Goal: Task Accomplishment & Management: Complete application form

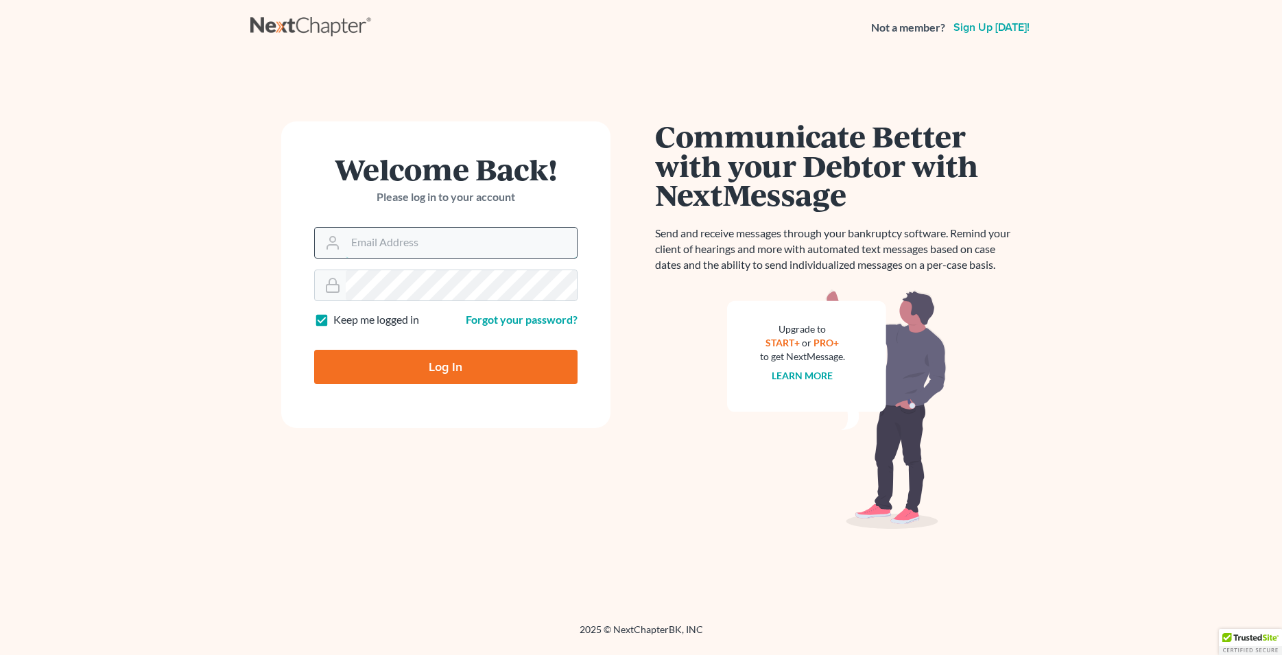
click at [433, 246] on input "Email Address" at bounding box center [461, 243] width 231 height 30
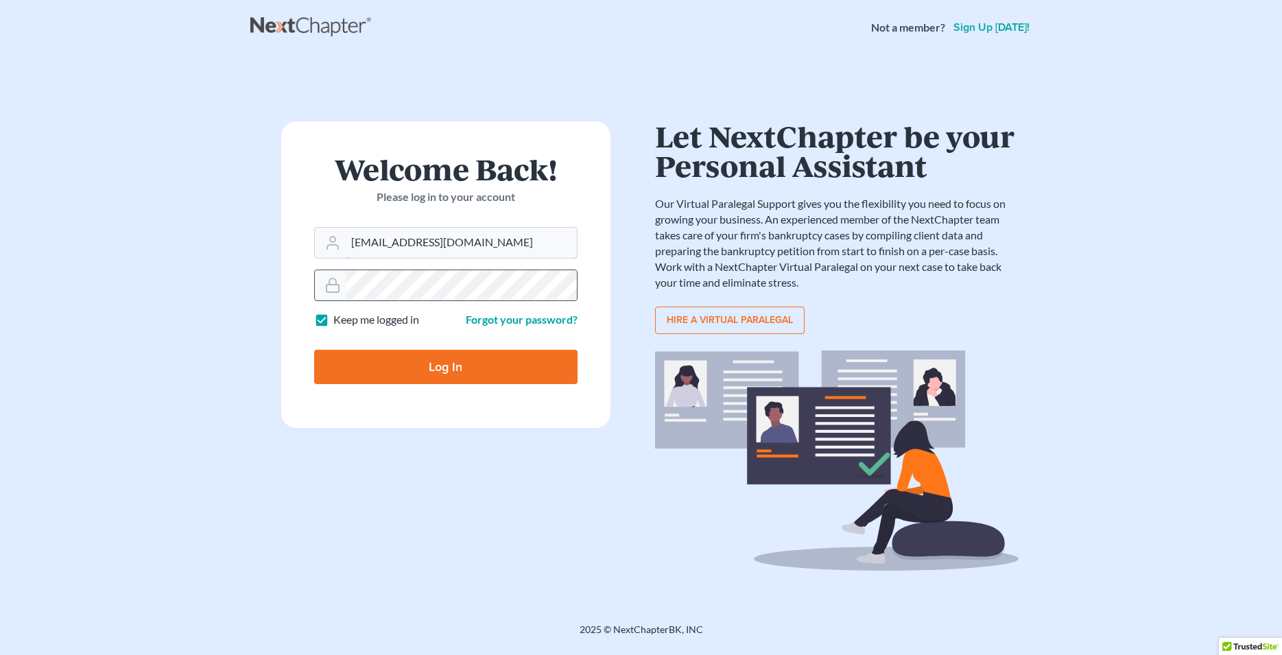
type input "Lafayette@calsadalaw.com"
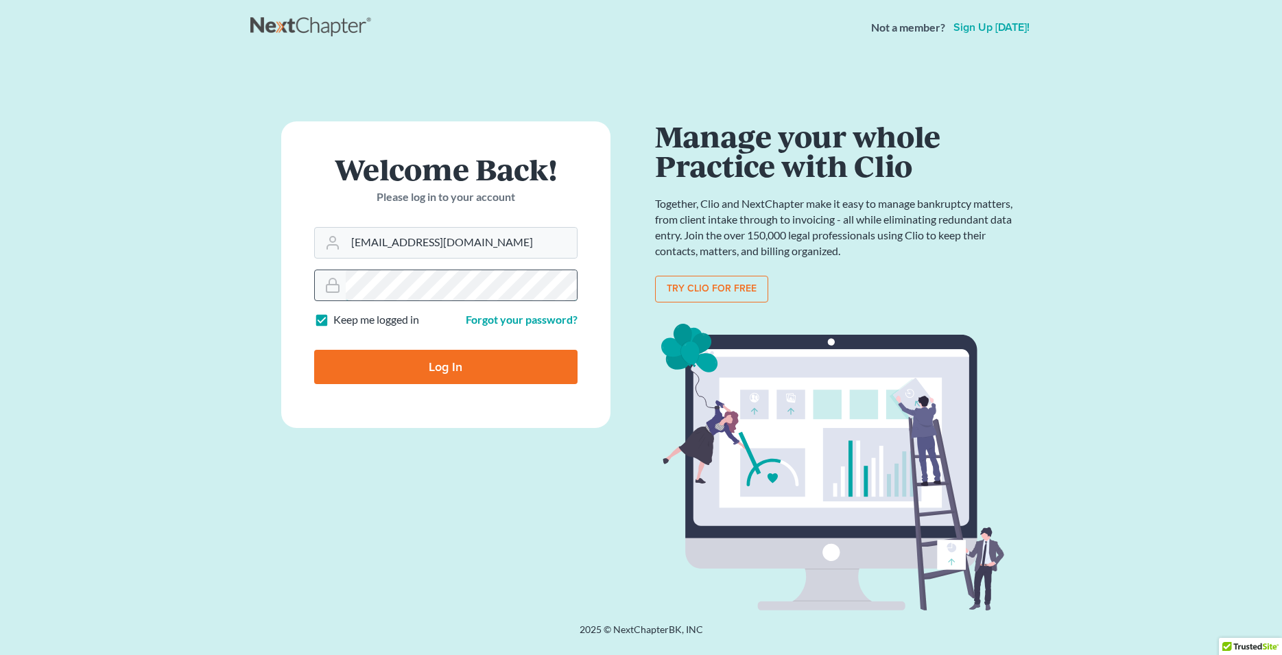
click at [314, 350] on input "Log In" at bounding box center [445, 367] width 263 height 34
type input "Thinking..."
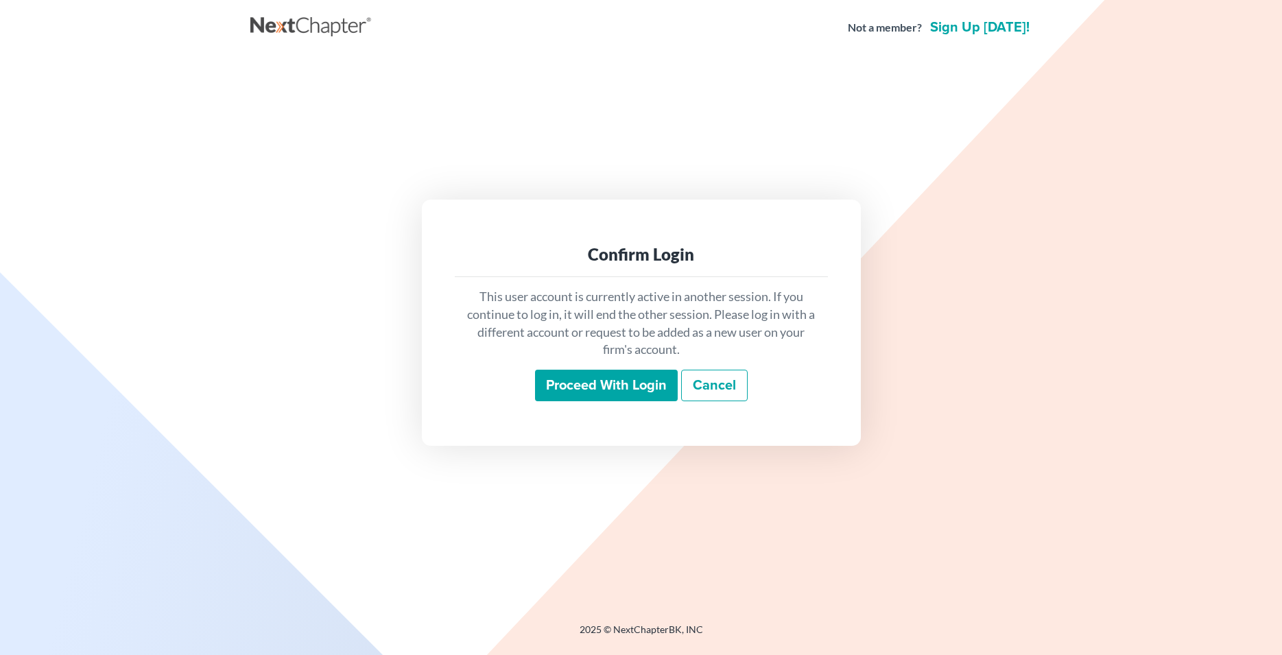
click at [584, 402] on div "This user account is currently active in another session. If you continue to lo…" at bounding box center [641, 344] width 373 height 135
click at [589, 390] on input "Proceed with login" at bounding box center [606, 386] width 143 height 32
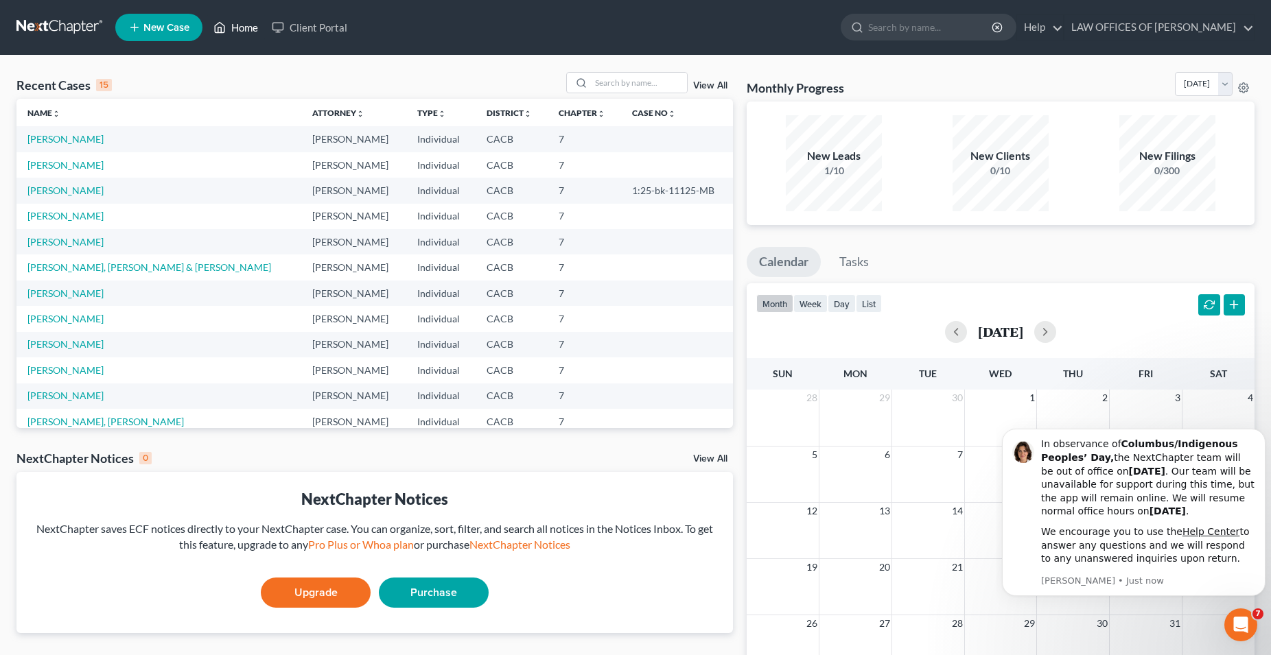
click at [254, 30] on link "Home" at bounding box center [236, 27] width 58 height 25
click at [74, 147] on td "Hernandez, Daniel" at bounding box center [158, 138] width 285 height 25
click at [88, 138] on link "Hernandez, Daniel" at bounding box center [65, 139] width 76 height 12
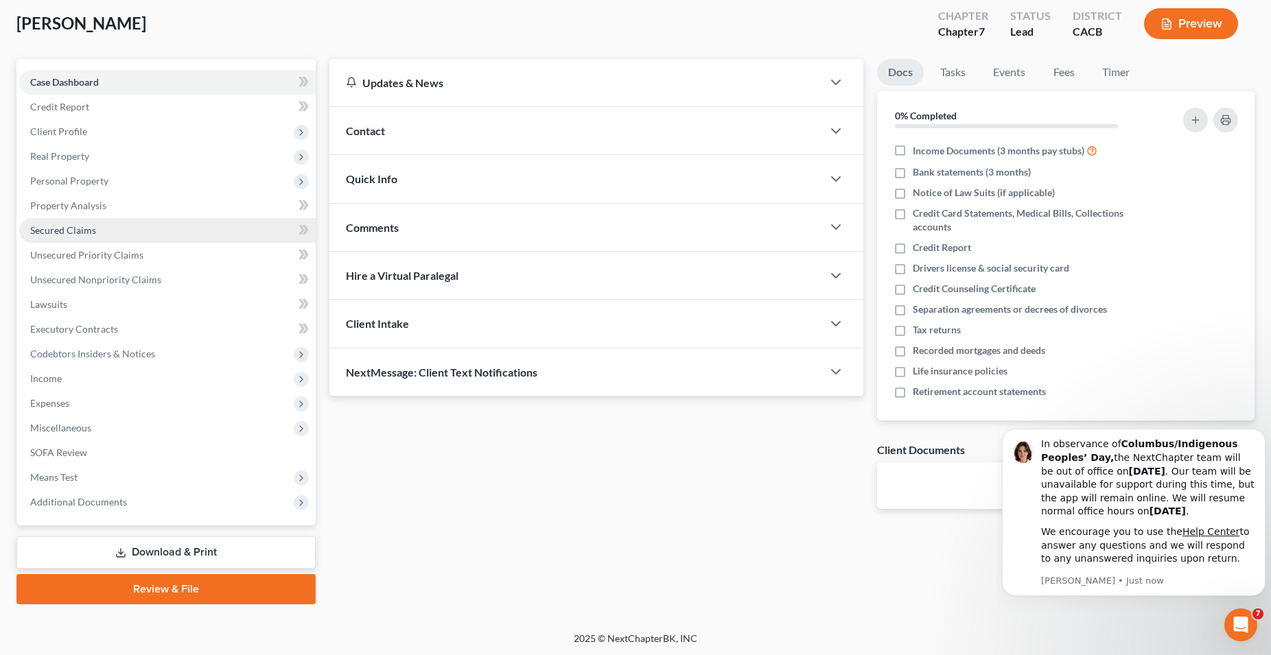
scroll to position [72, 0]
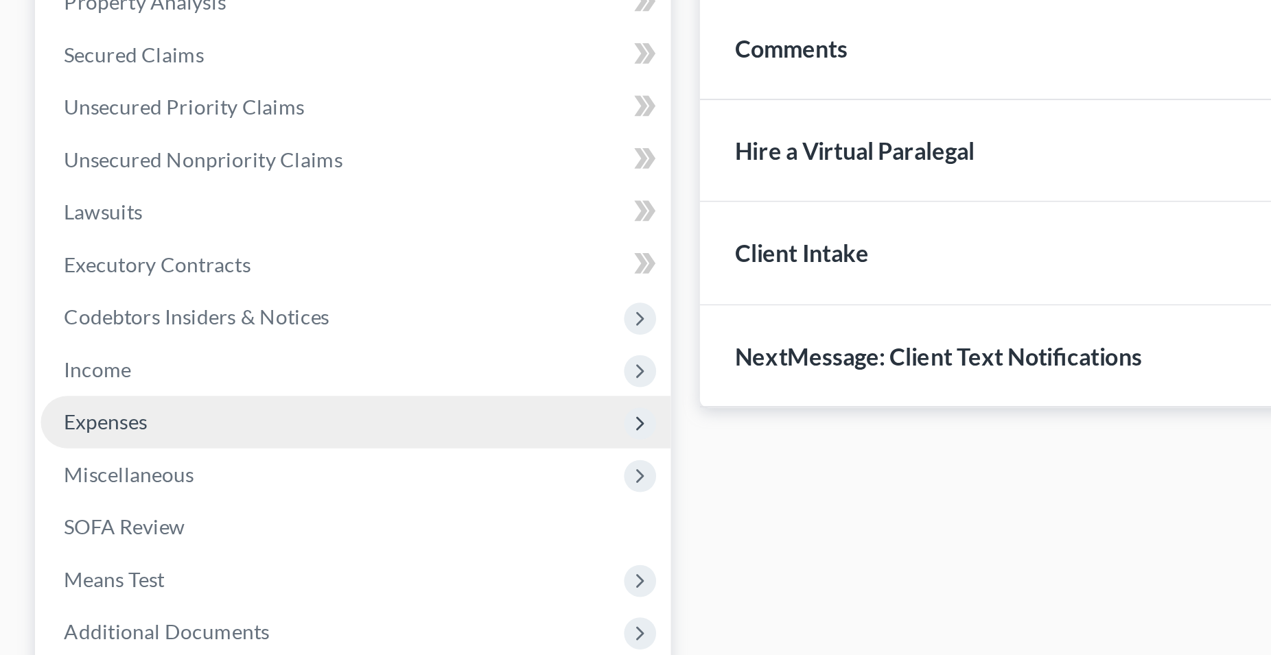
click at [56, 408] on span "Expenses" at bounding box center [49, 404] width 39 height 12
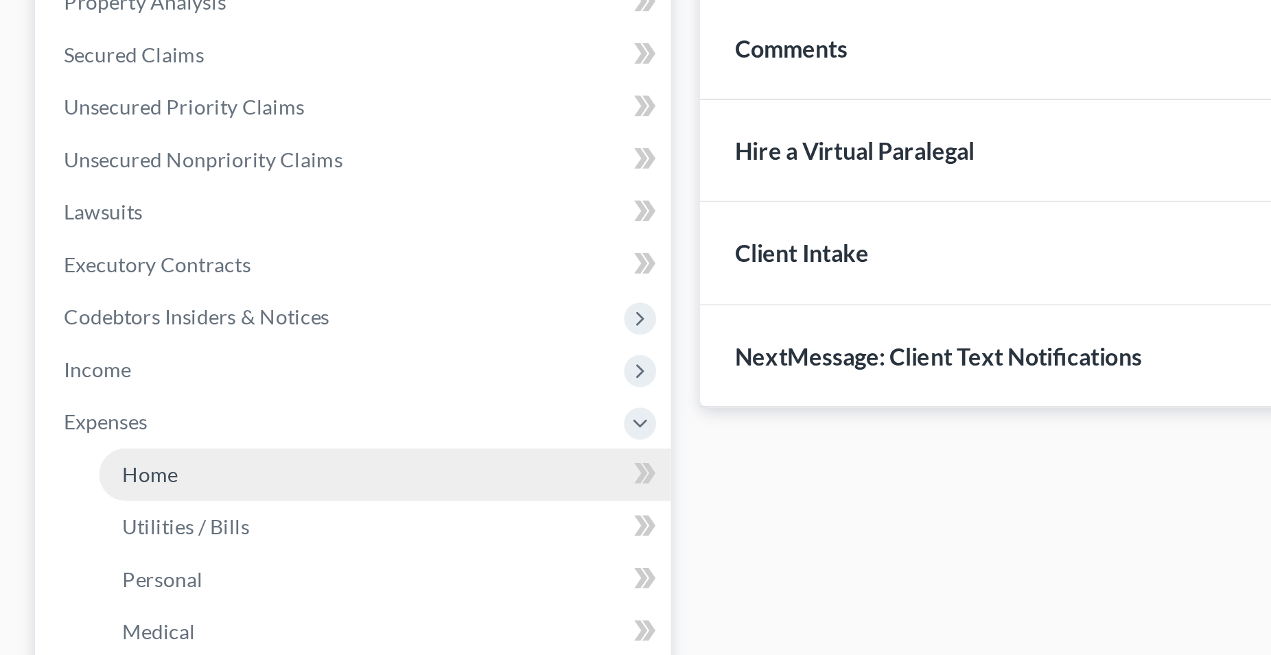
click at [73, 427] on span "Home" at bounding box center [71, 429] width 26 height 12
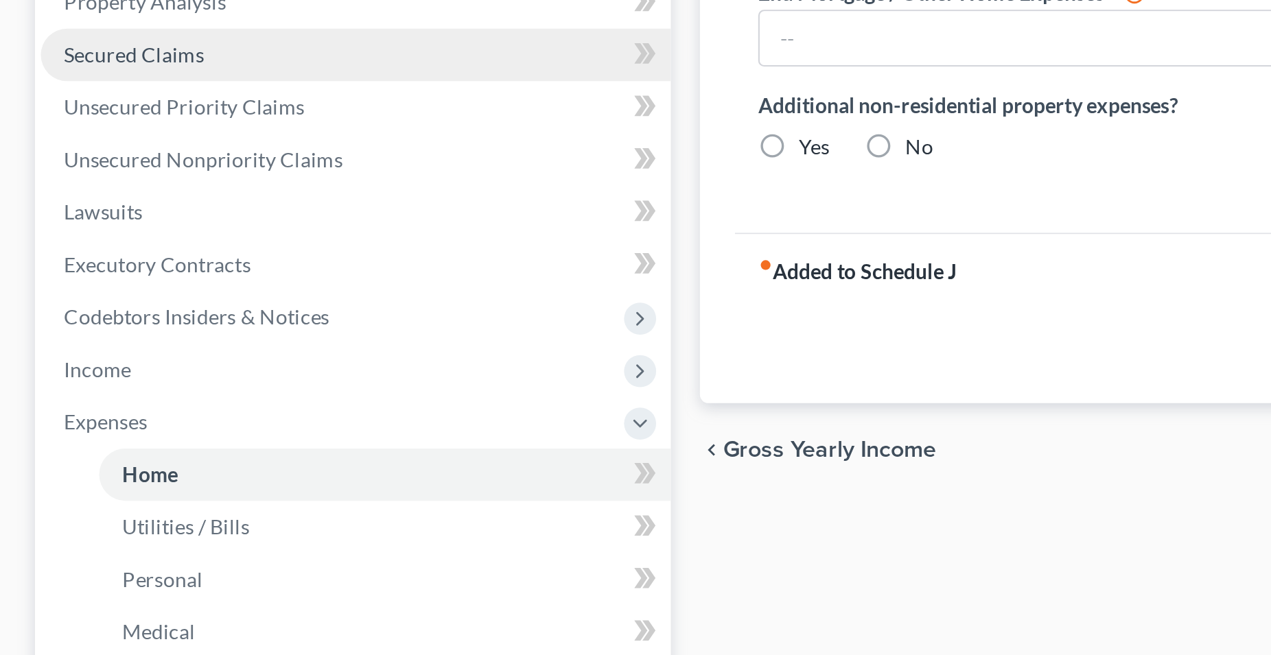
type input "0.00"
radio input "true"
type input "0.00"
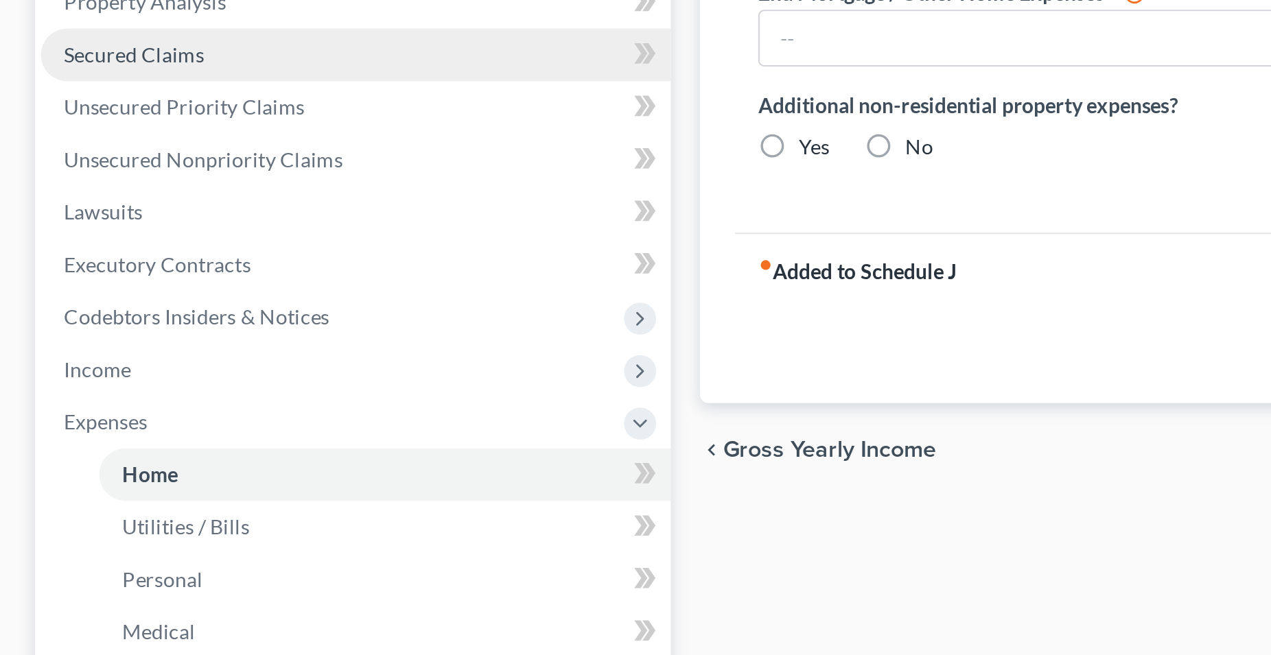
type input "0.00"
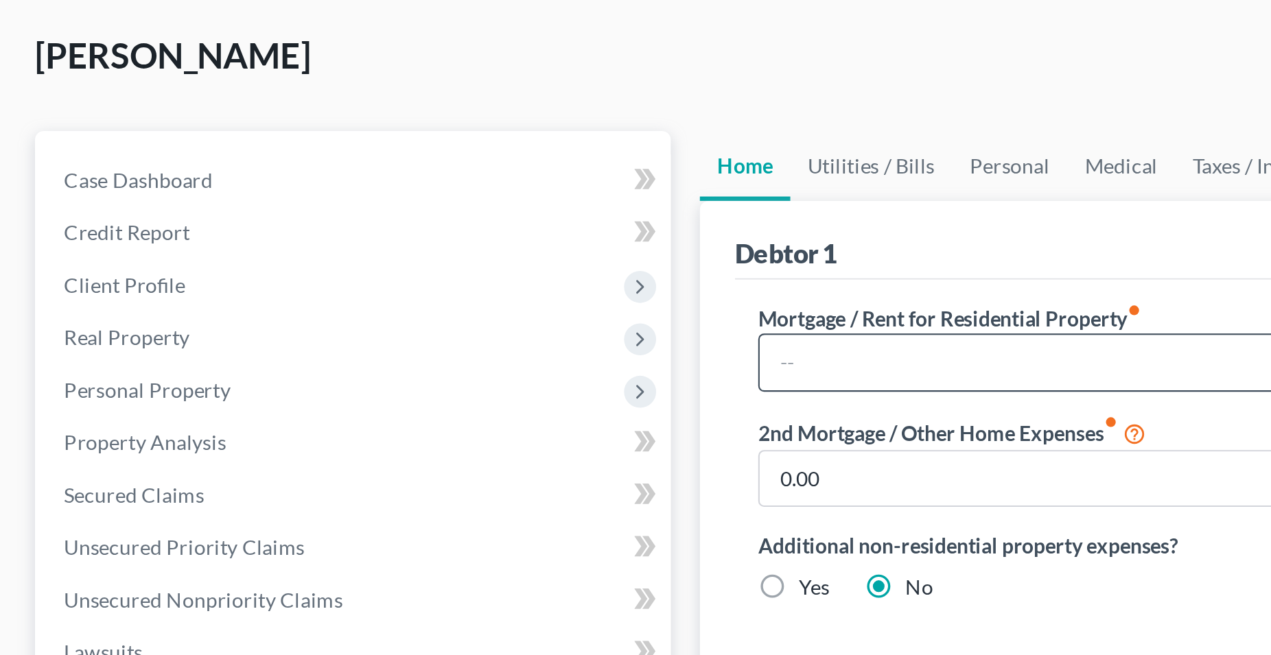
click at [434, 233] on input "text" at bounding box center [484, 241] width 254 height 26
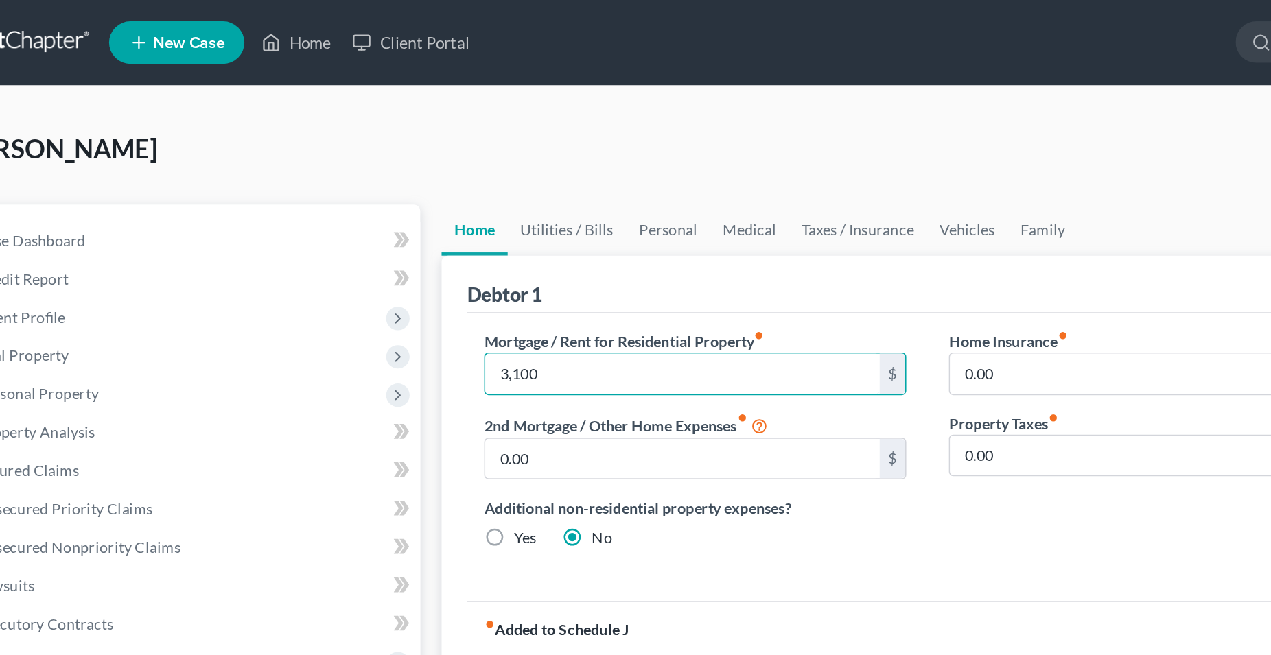
type input "3,100"
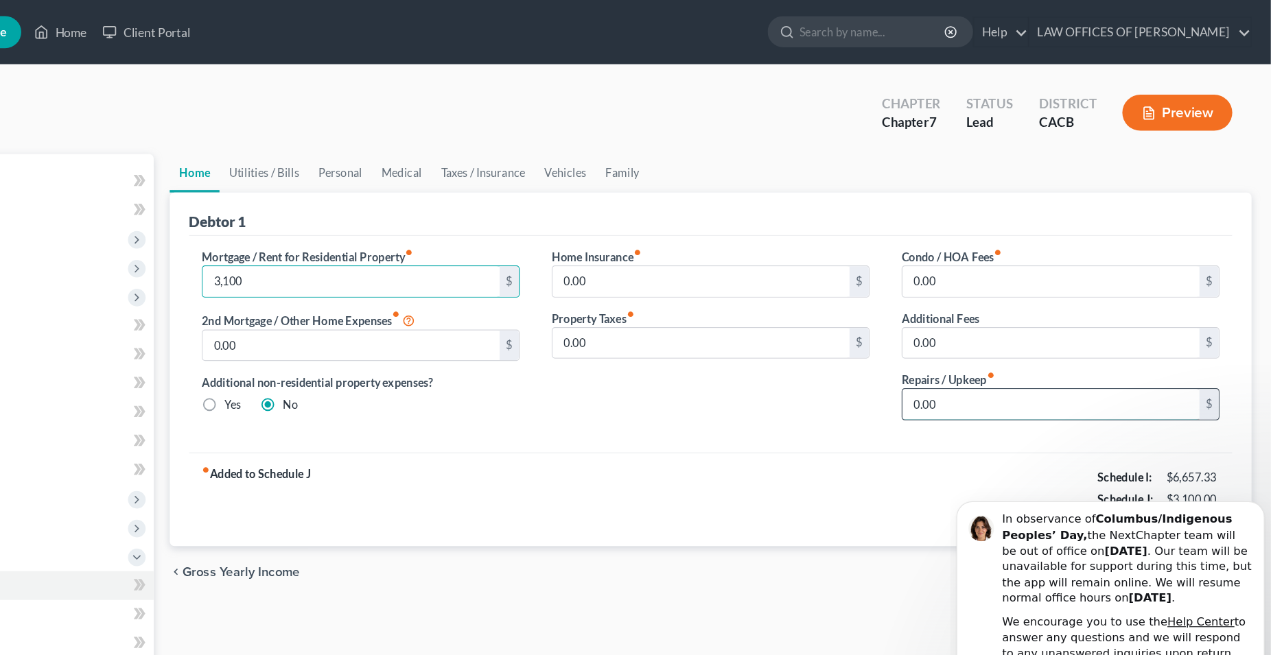
click at [1017, 348] on input "0.00" at bounding box center [1083, 346] width 254 height 26
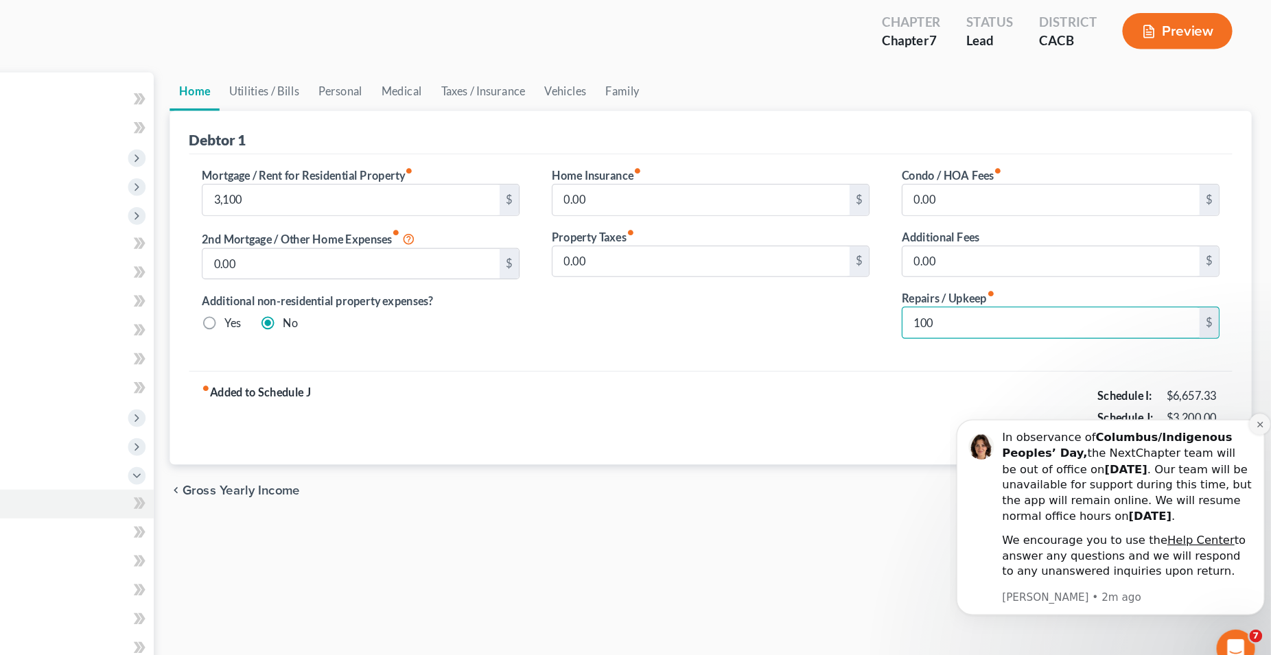
type input "100"
click at [1215, 424] on icon "Dismiss notification" at bounding box center [1215, 421] width 8 height 8
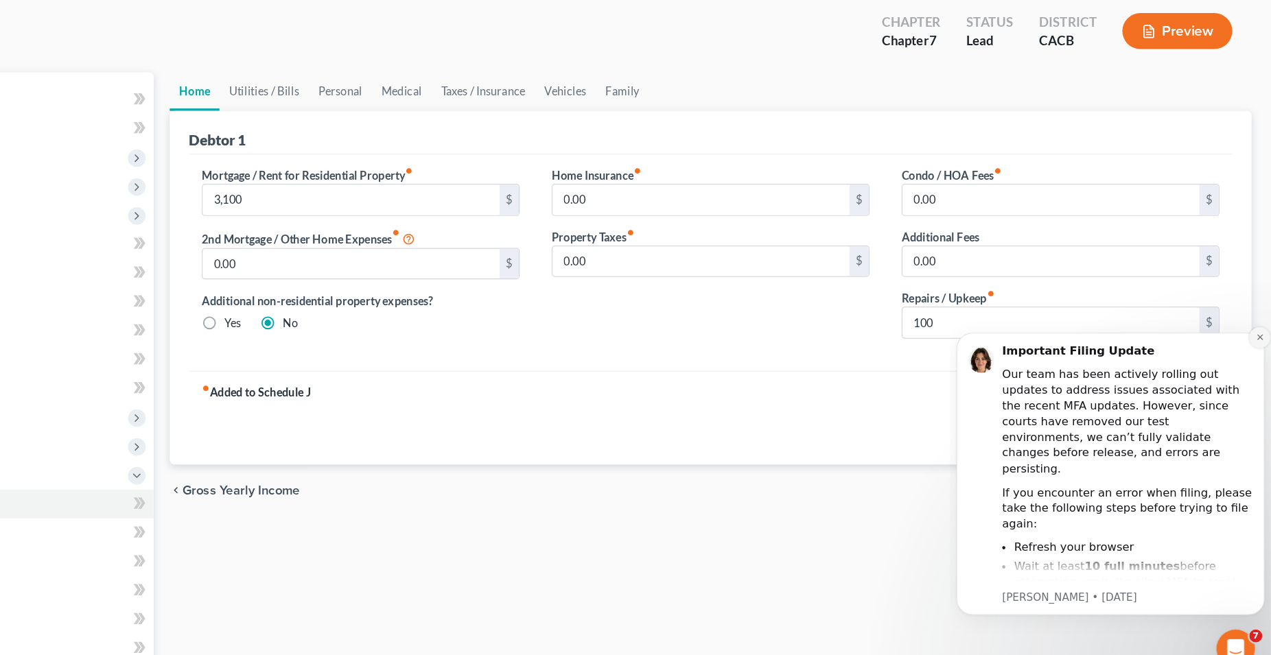
click at [1216, 340] on button "Dismiss notification" at bounding box center [1214, 334] width 18 height 18
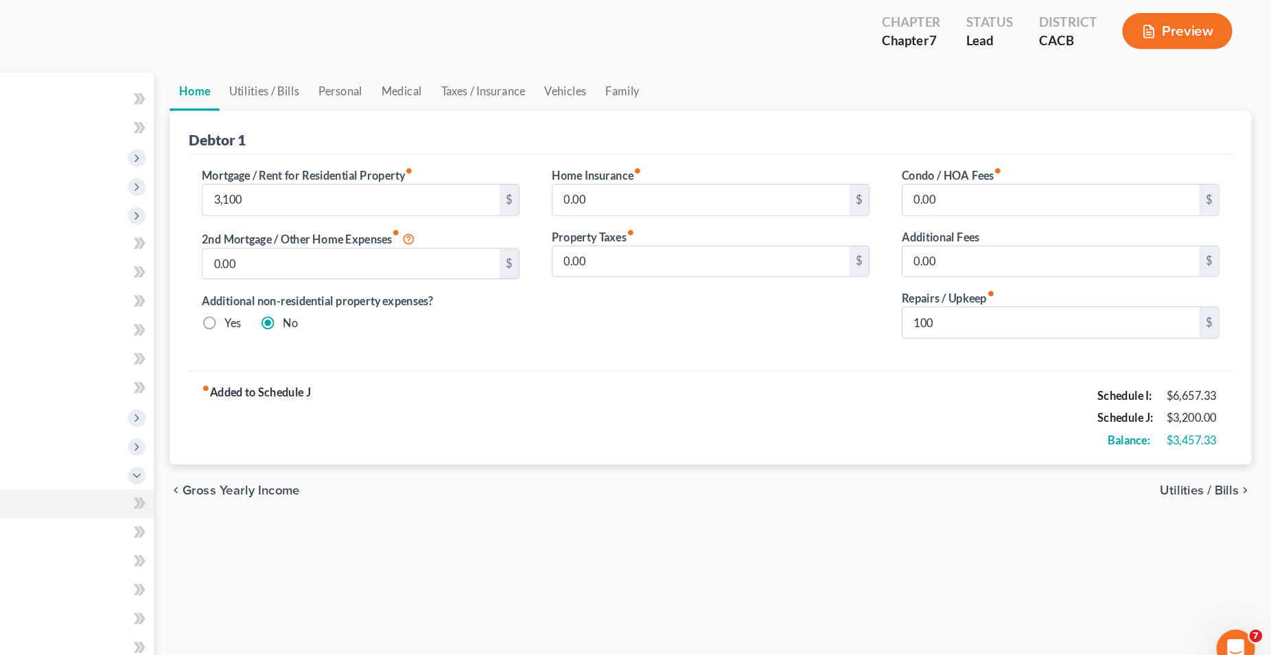
click at [1212, 492] on span "Utilities / Bills" at bounding box center [1209, 489] width 67 height 11
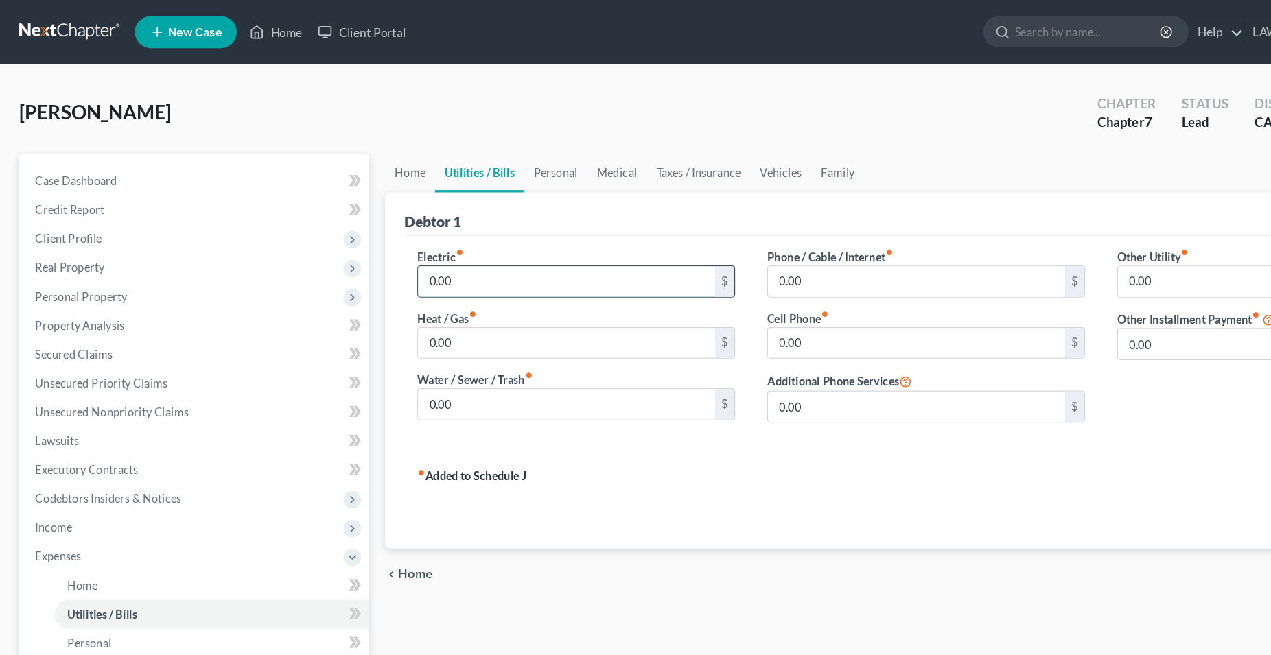
click at [405, 247] on input "0.00" at bounding box center [484, 241] width 254 height 26
type input "115"
click at [486, 351] on input "0.00" at bounding box center [484, 346] width 254 height 26
type input "35"
click at [422, 294] on input "0.00" at bounding box center [484, 294] width 254 height 26
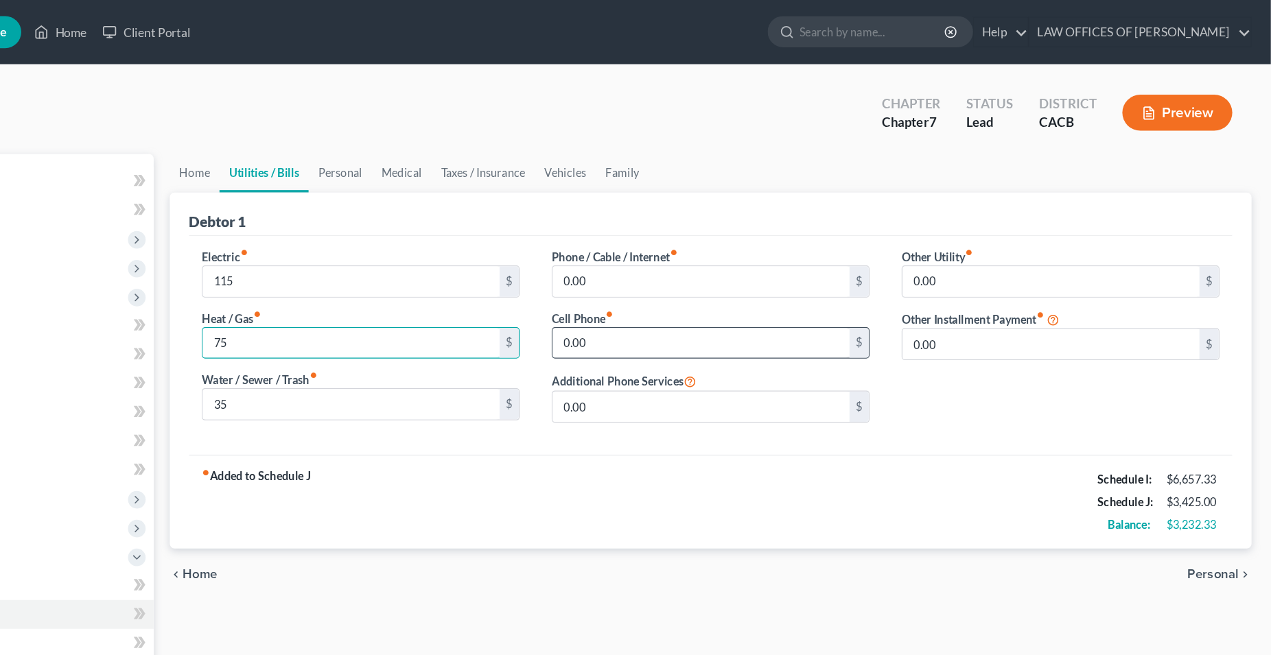
type input "75"
click at [750, 302] on input "0.00" at bounding box center [784, 294] width 254 height 26
type input "65"
click at [1218, 486] on span "Personal" at bounding box center [1221, 491] width 44 height 11
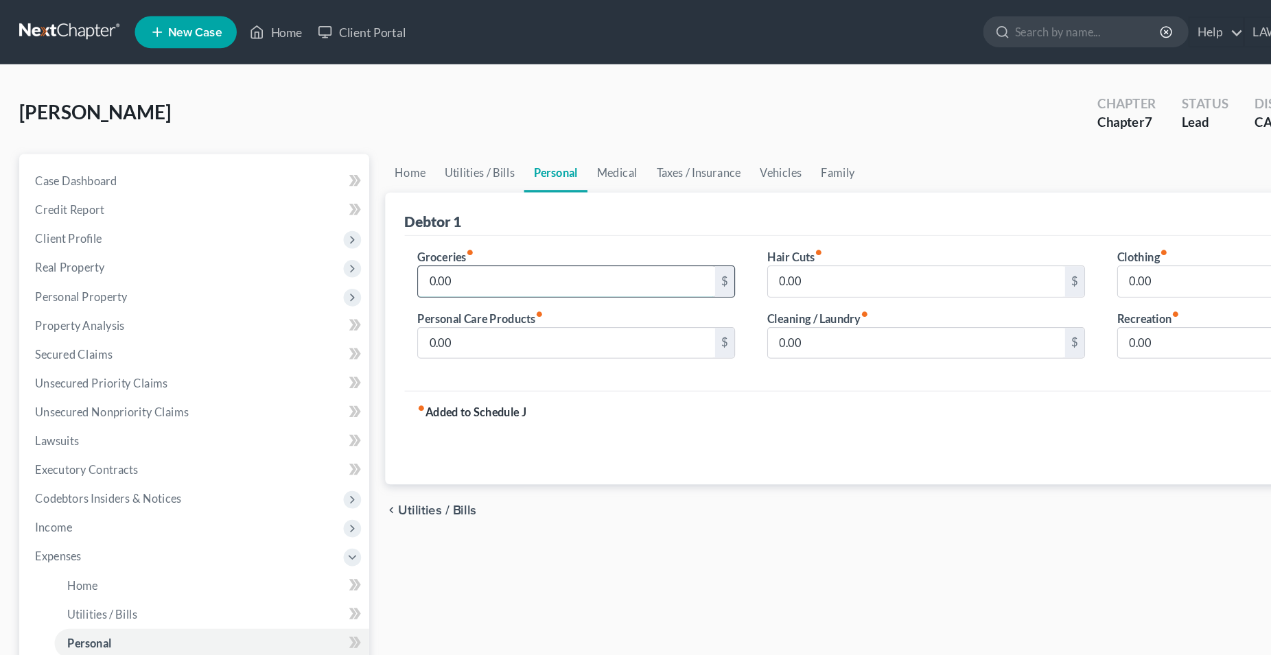
click at [417, 242] on input "0.00" at bounding box center [484, 241] width 254 height 26
type input "485"
click at [416, 292] on input "0.00" at bounding box center [484, 294] width 254 height 26
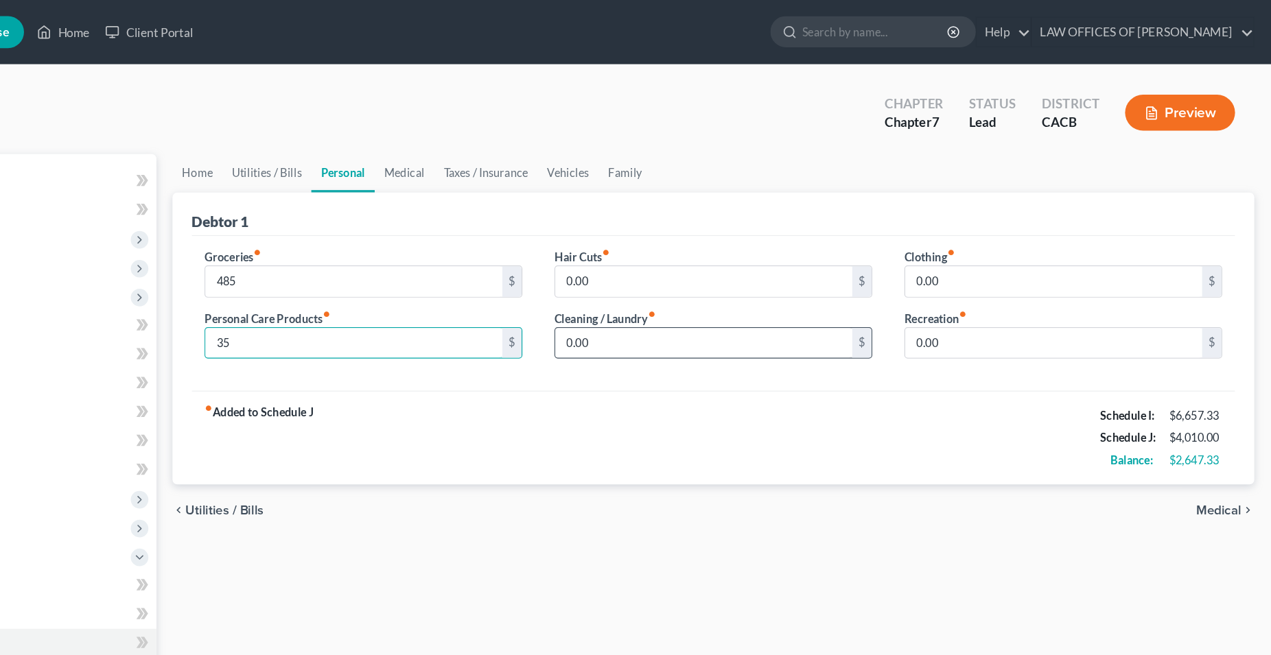
type input "35"
click at [701, 298] on input "0.00" at bounding box center [784, 294] width 254 height 26
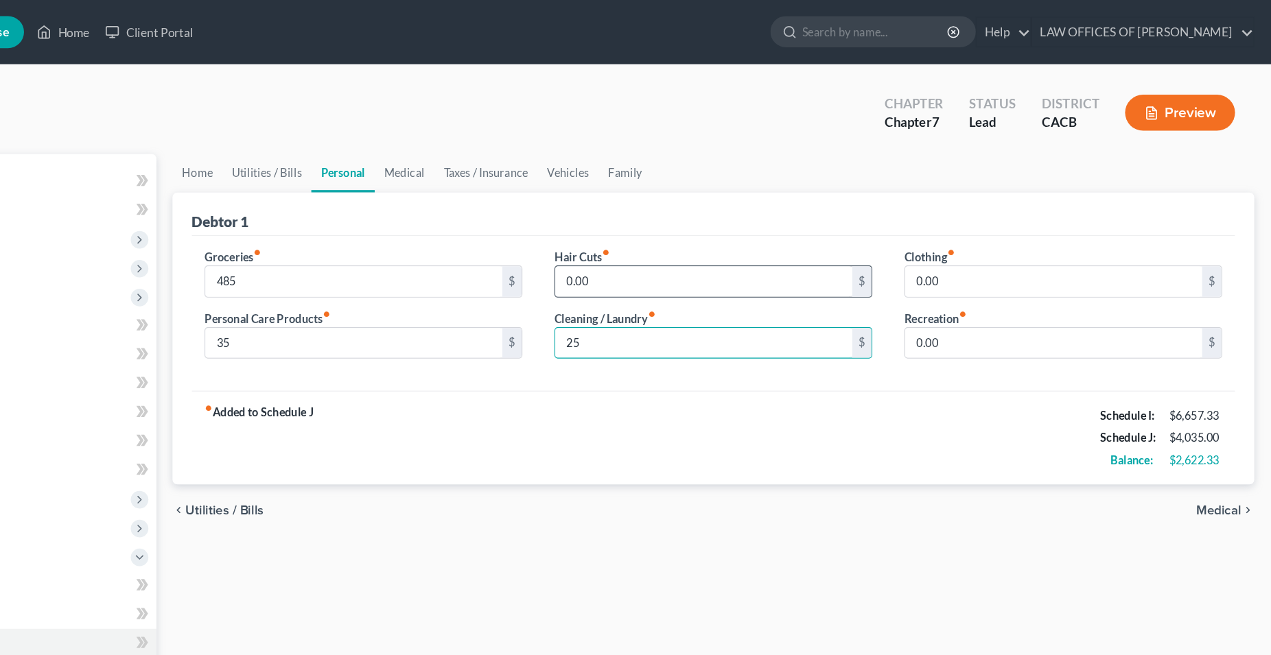
type input "25"
click at [812, 244] on input "0.00" at bounding box center [784, 241] width 254 height 26
type input "30"
click at [1227, 439] on span "Medical" at bounding box center [1224, 436] width 38 height 11
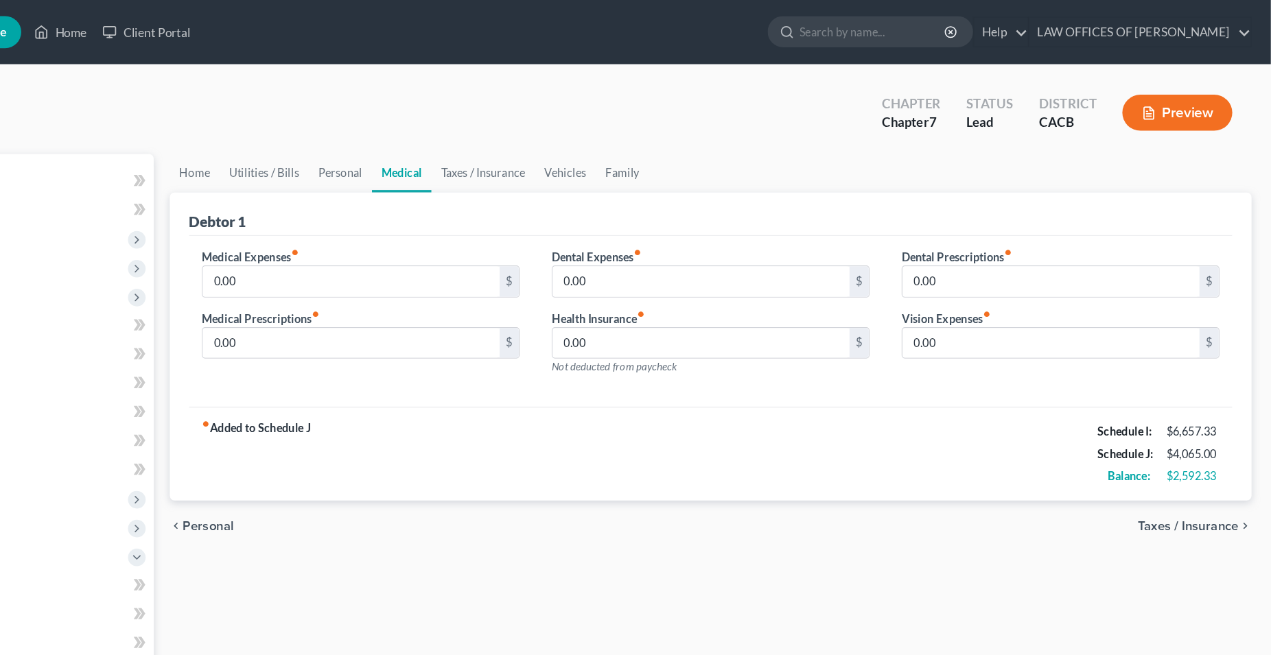
click at [1216, 451] on span "Taxes / Insurance" at bounding box center [1200, 450] width 86 height 11
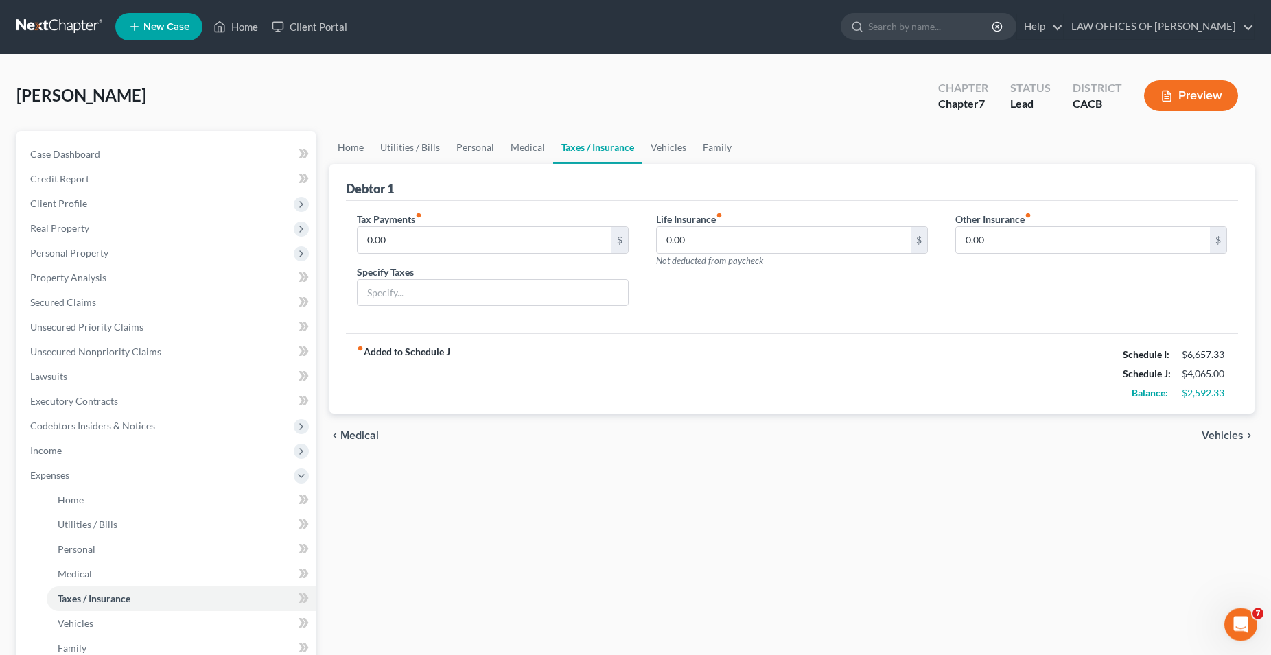
click at [1223, 438] on span "Vehicles" at bounding box center [1222, 436] width 42 height 11
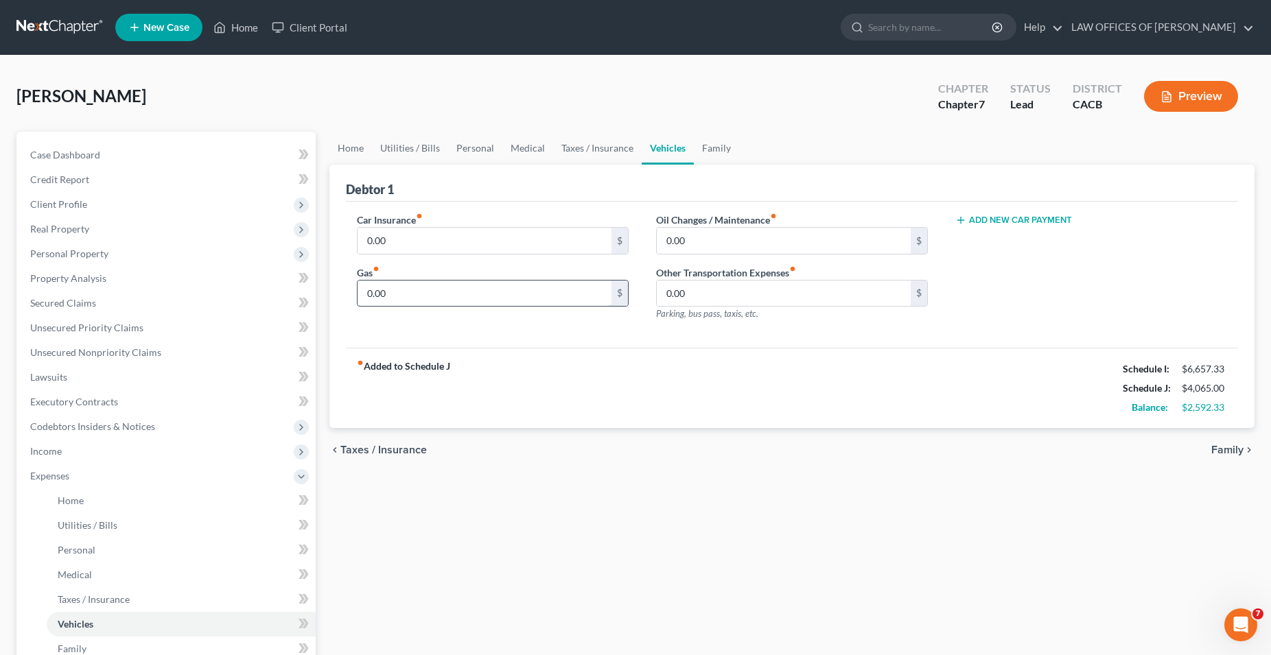
click at [429, 294] on input "0.00" at bounding box center [484, 294] width 254 height 26
type input "175"
click at [707, 246] on input "0.00" at bounding box center [784, 241] width 254 height 26
type input "65"
click at [1226, 446] on span "Family" at bounding box center [1227, 450] width 32 height 11
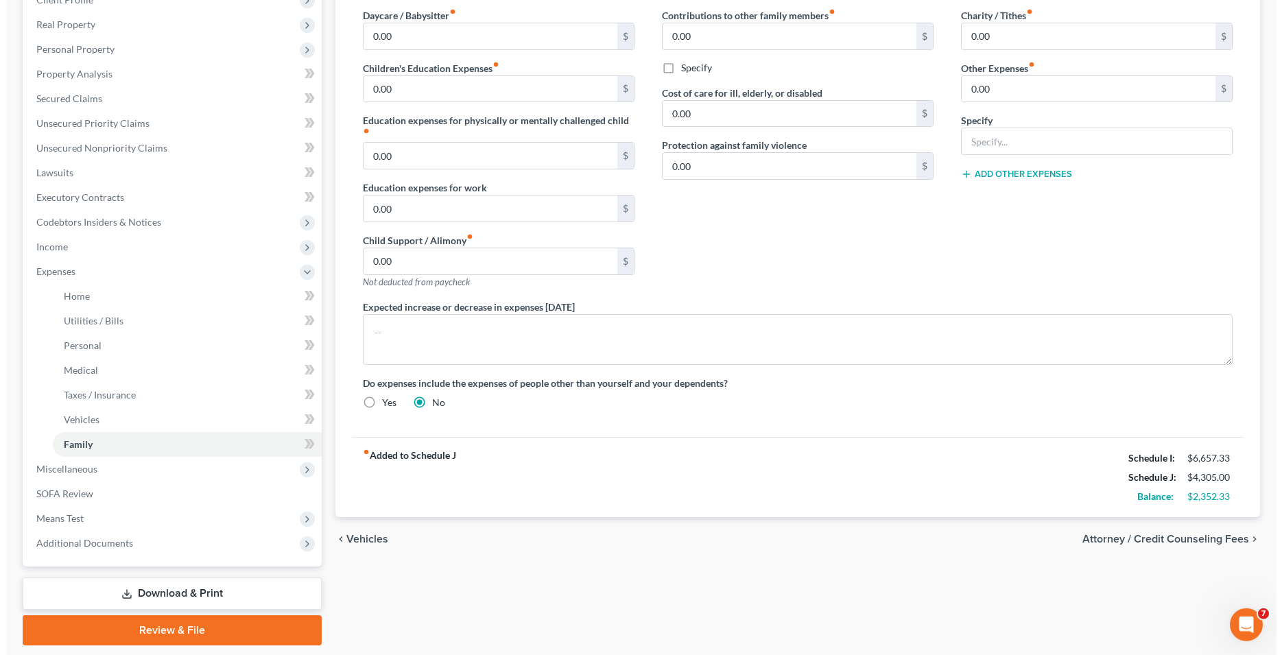
scroll to position [246, 0]
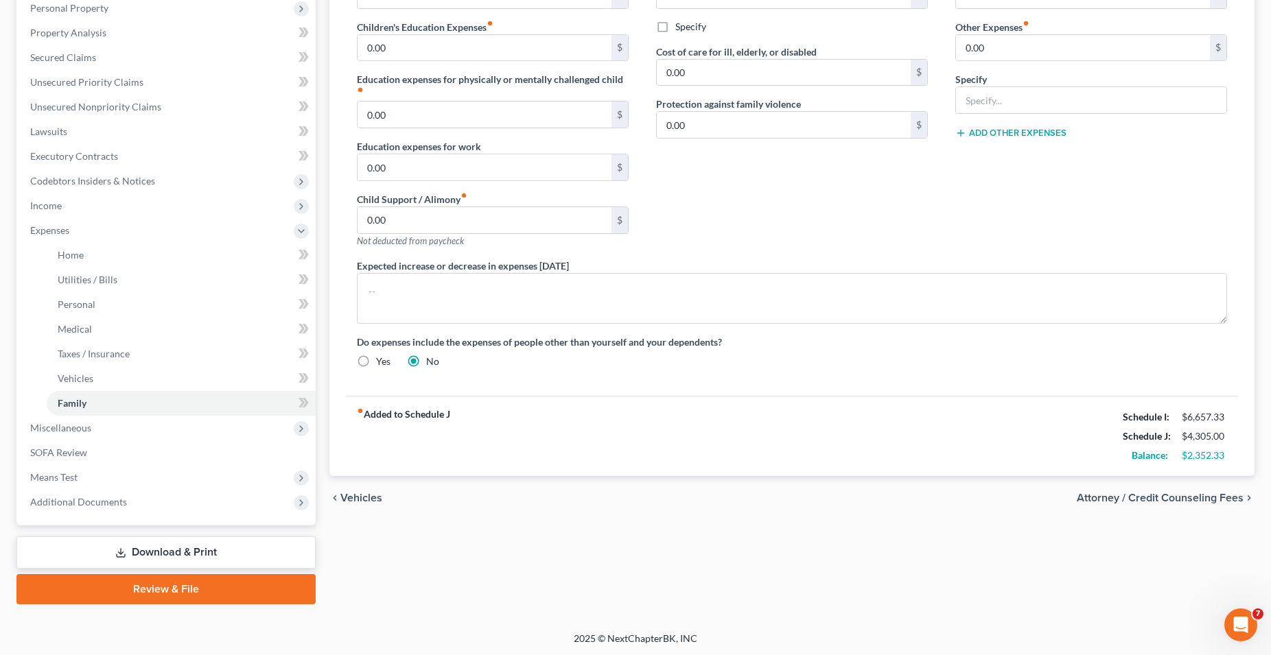
click at [1161, 497] on span "Attorney / Credit Counseling Fees" at bounding box center [1159, 498] width 167 height 11
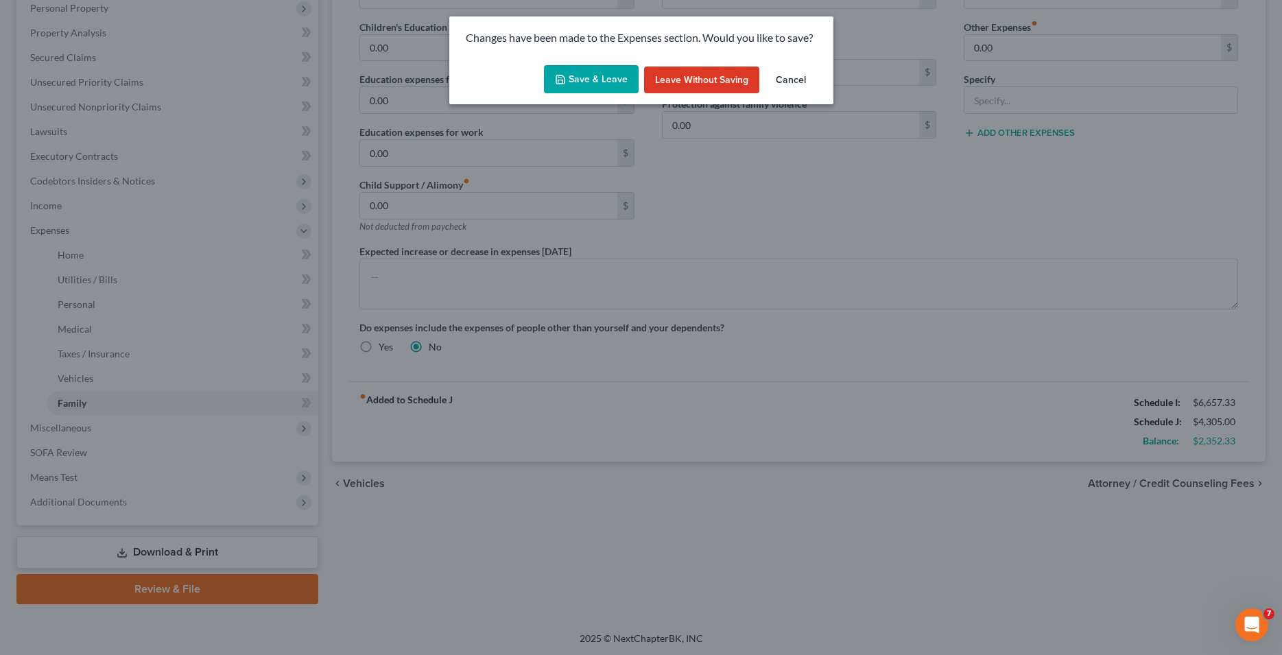
click at [602, 78] on button "Save & Leave" at bounding box center [591, 79] width 95 height 29
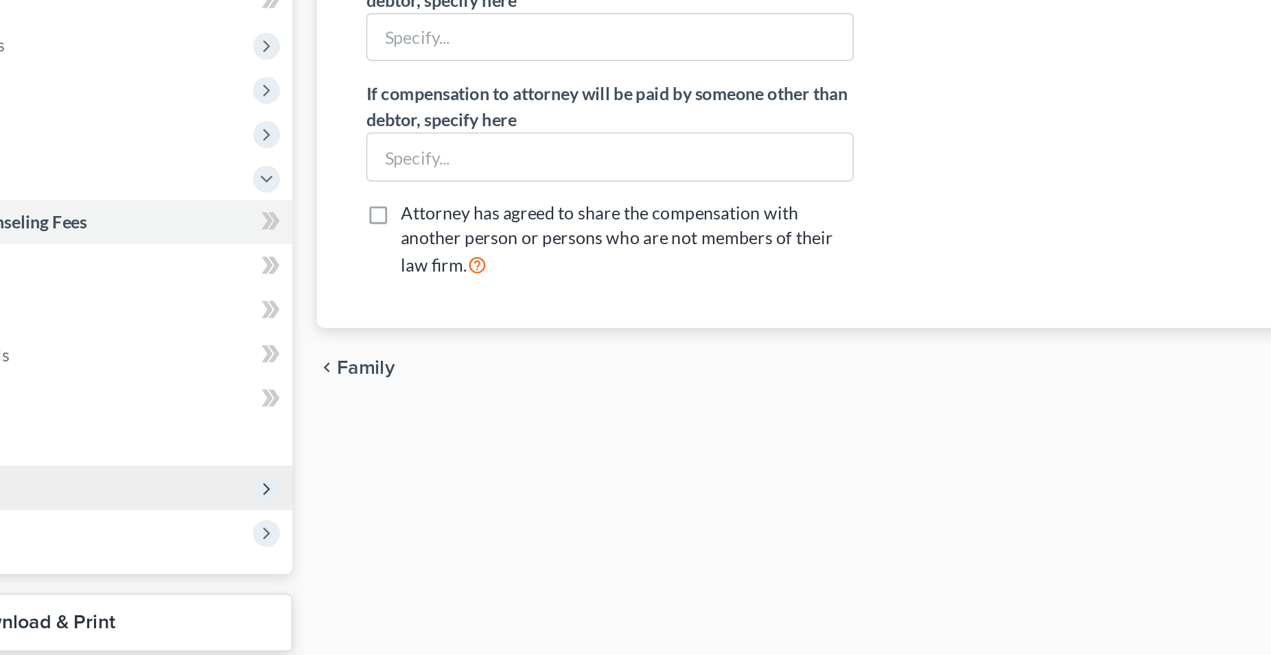
scroll to position [196, 0]
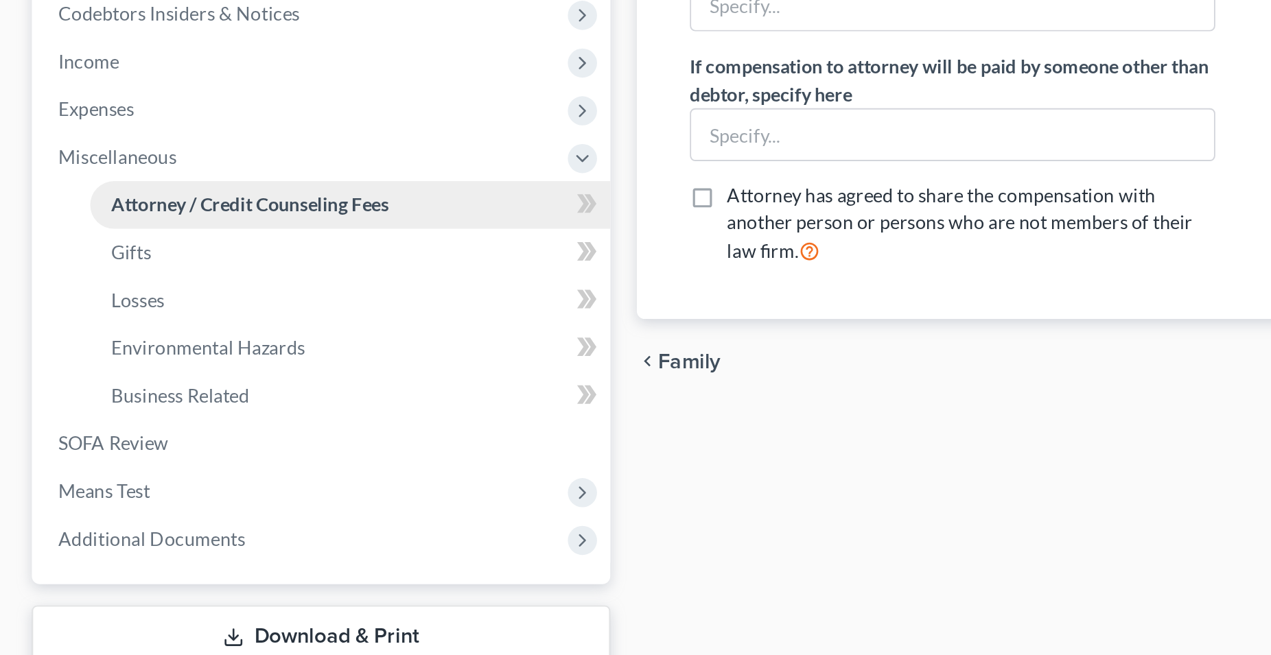
click at [99, 333] on span "Attorney / Credit Counseling Fees" at bounding box center [129, 330] width 143 height 12
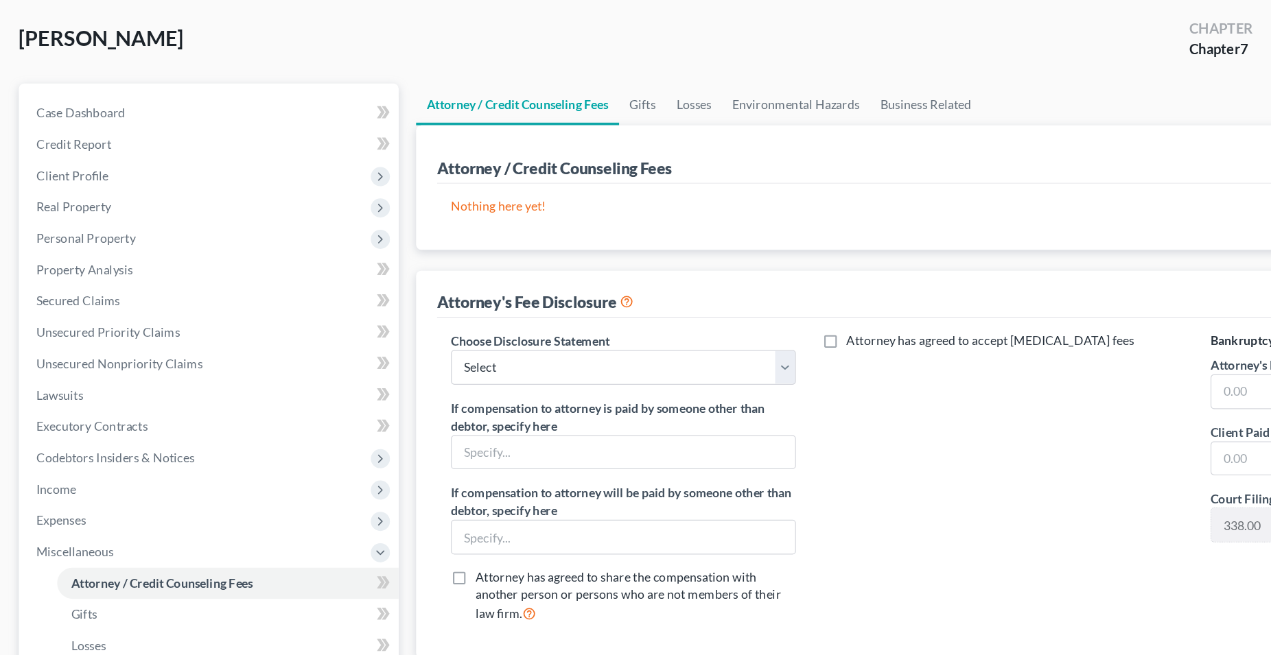
scroll to position [62, 0]
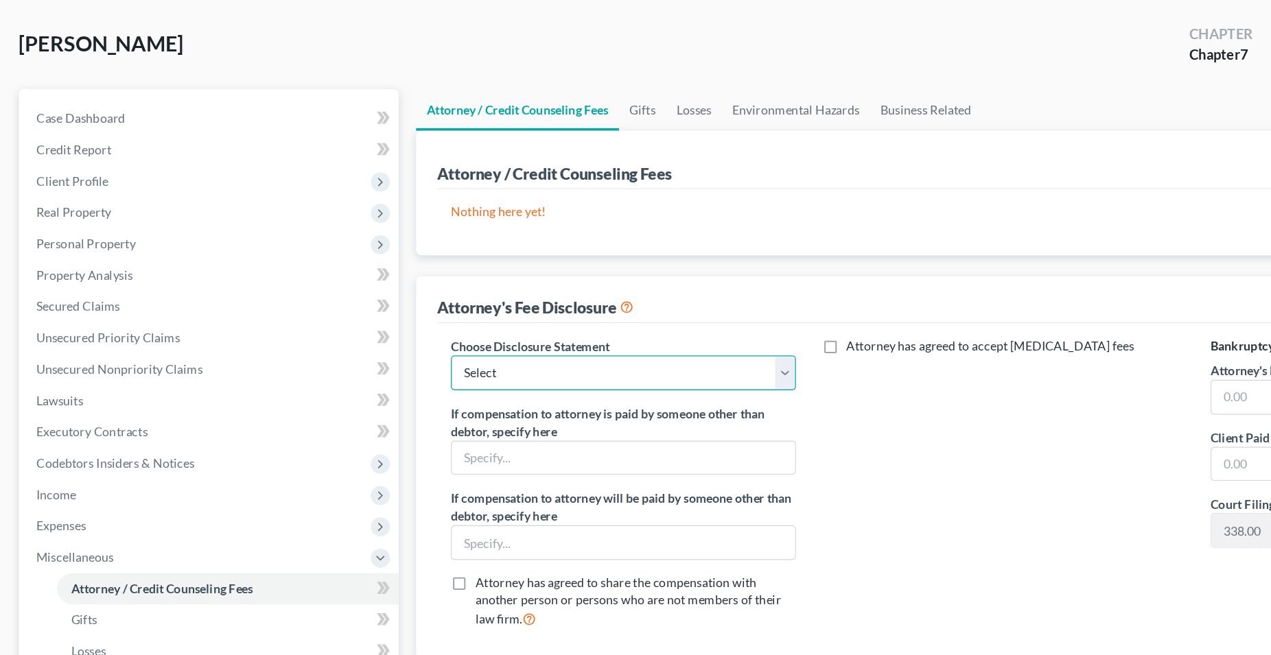
click at [357, 280] on select "Select Attorney Fees" at bounding box center [493, 293] width 272 height 27
select select "0"
click option "Attorney Fees" at bounding box center [0, 0] width 0 height 0
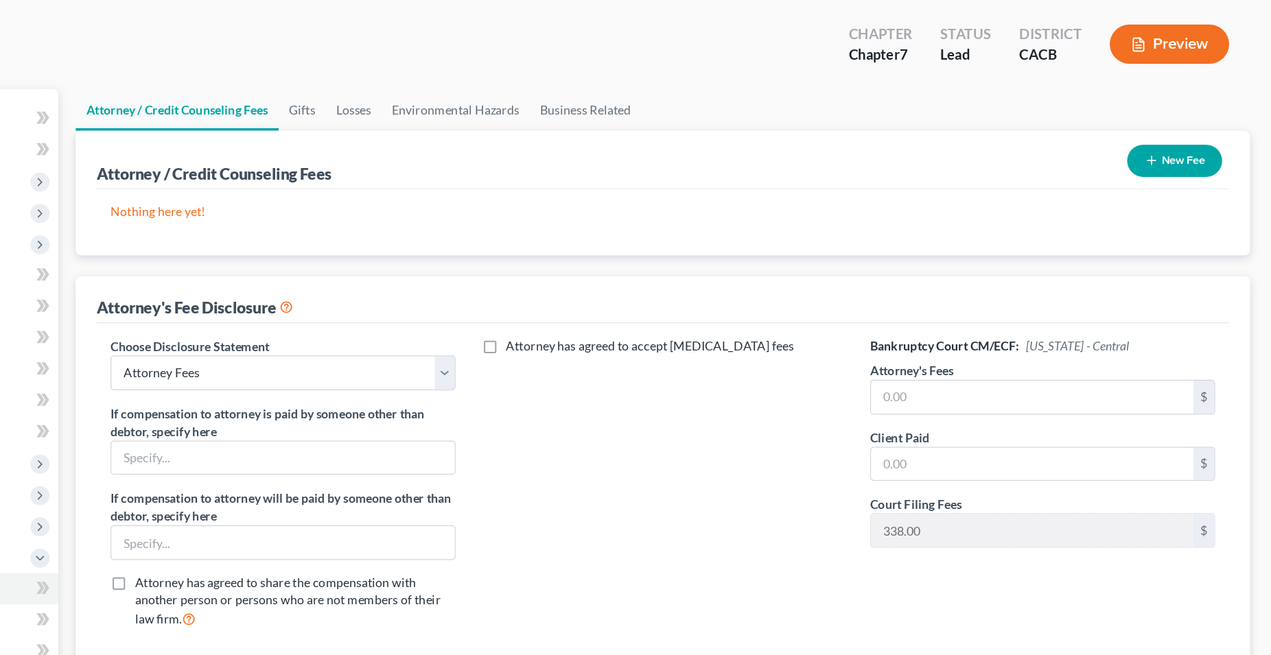
click at [1180, 121] on icon "button" at bounding box center [1176, 126] width 11 height 11
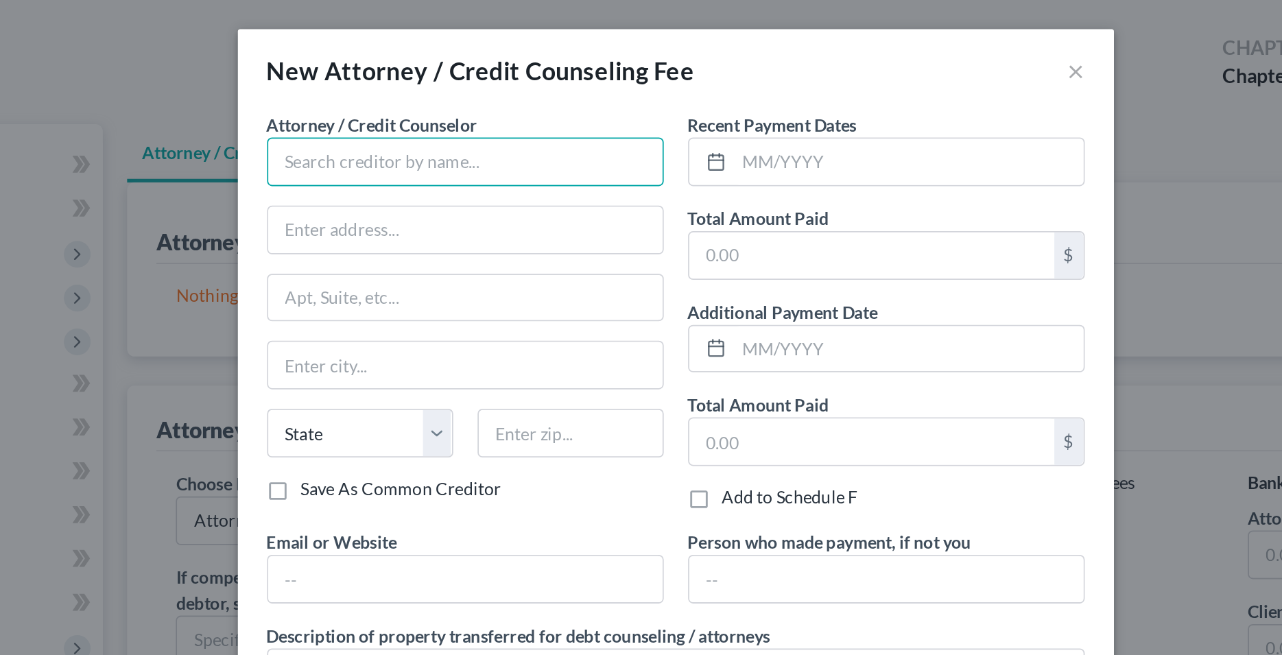
click at [489, 91] on input "text" at bounding box center [523, 91] width 224 height 27
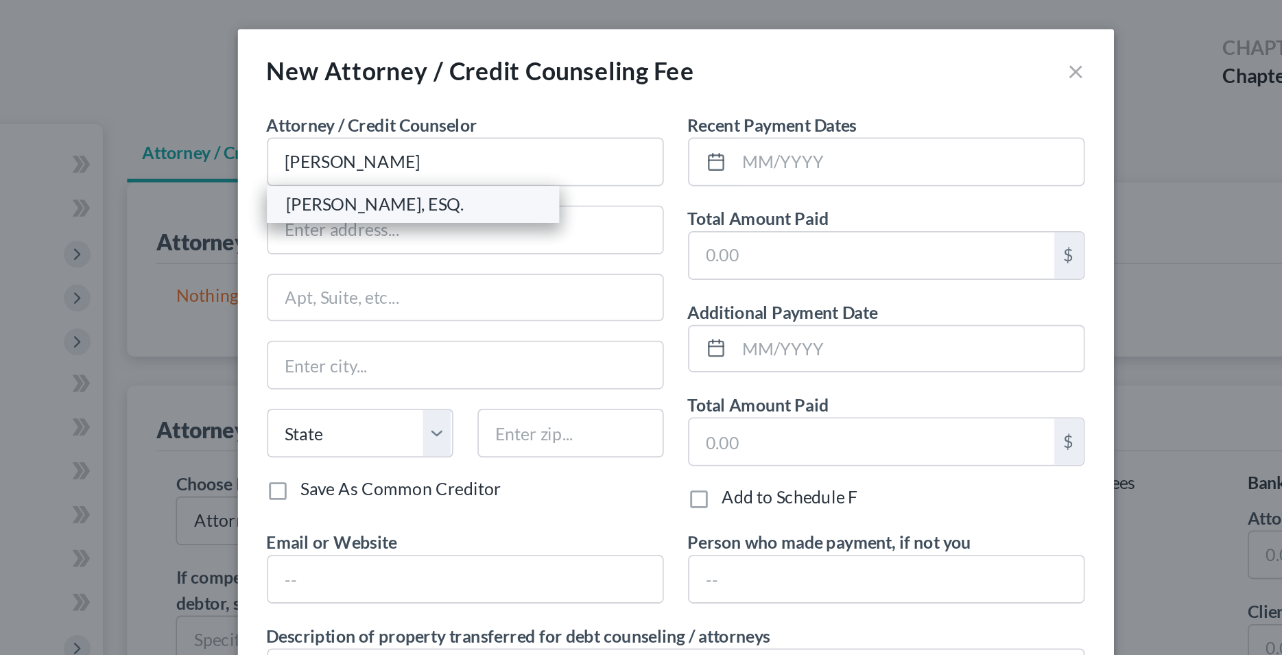
click at [494, 117] on div "GLENN WARD CALSADA, ESQ." at bounding box center [493, 115] width 143 height 14
type input "GLENN WARD CALSADA, ESQ."
type input "100 N. Brand Boulevard"
type input "SUITE #322"
type input "Glendale"
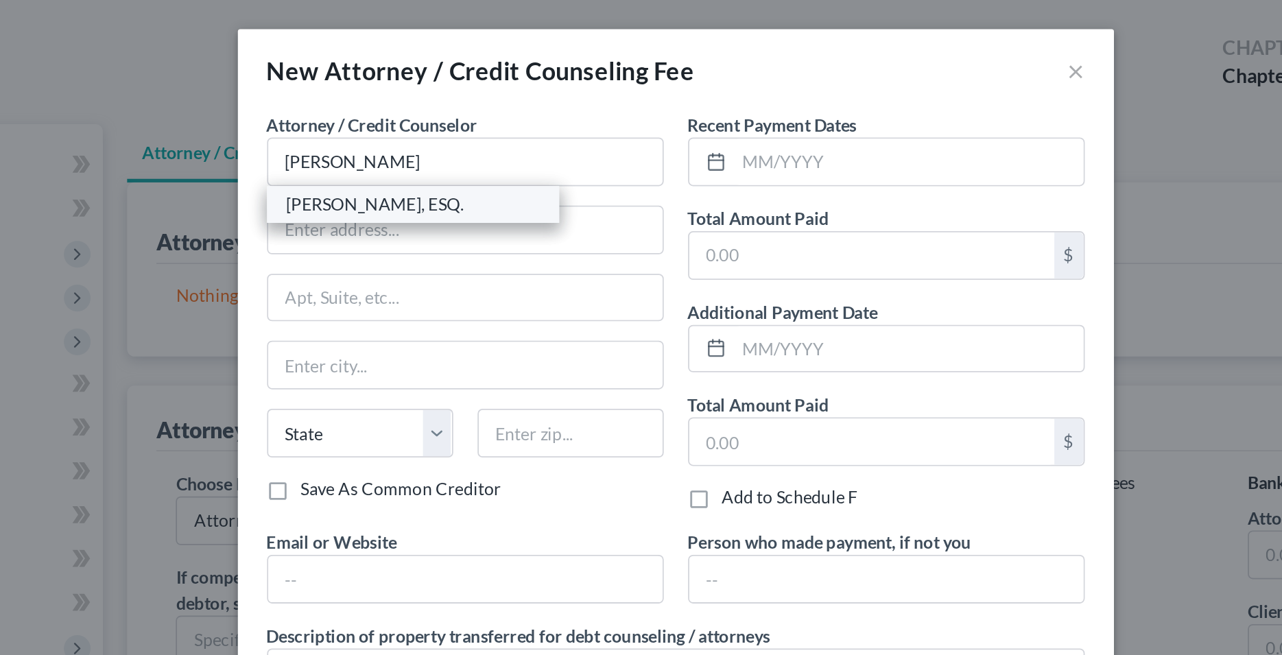
select select "4"
type input "91203"
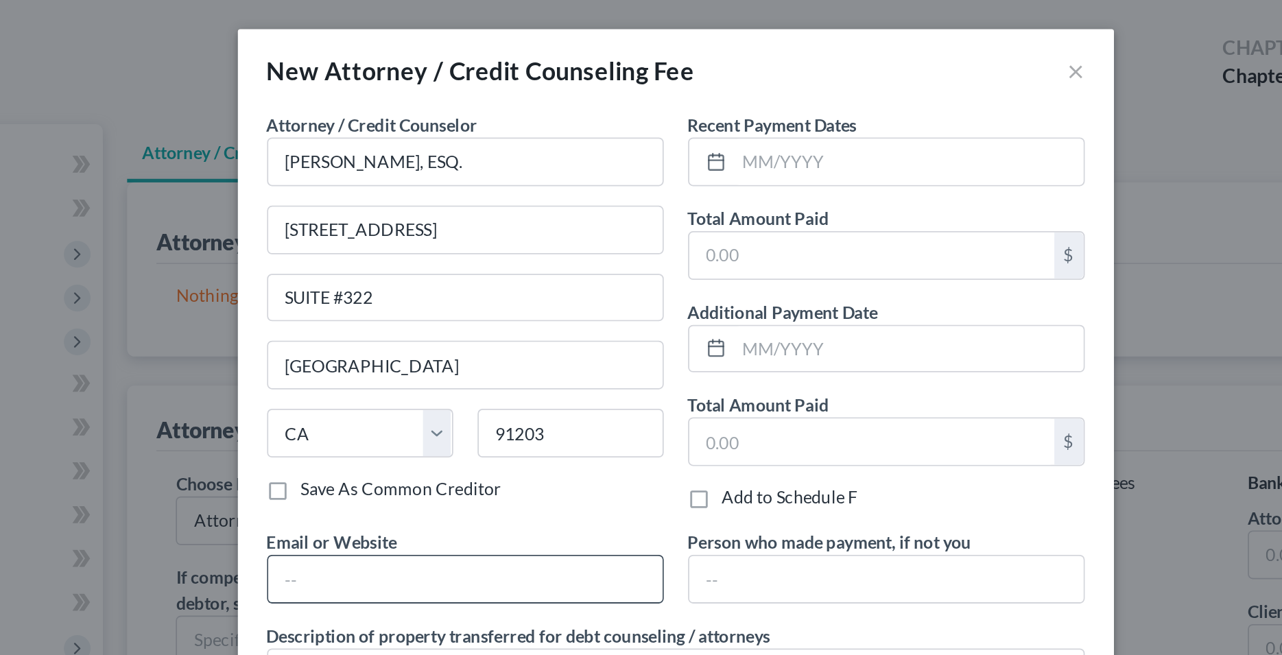
click at [444, 320] on input "text" at bounding box center [523, 327] width 222 height 26
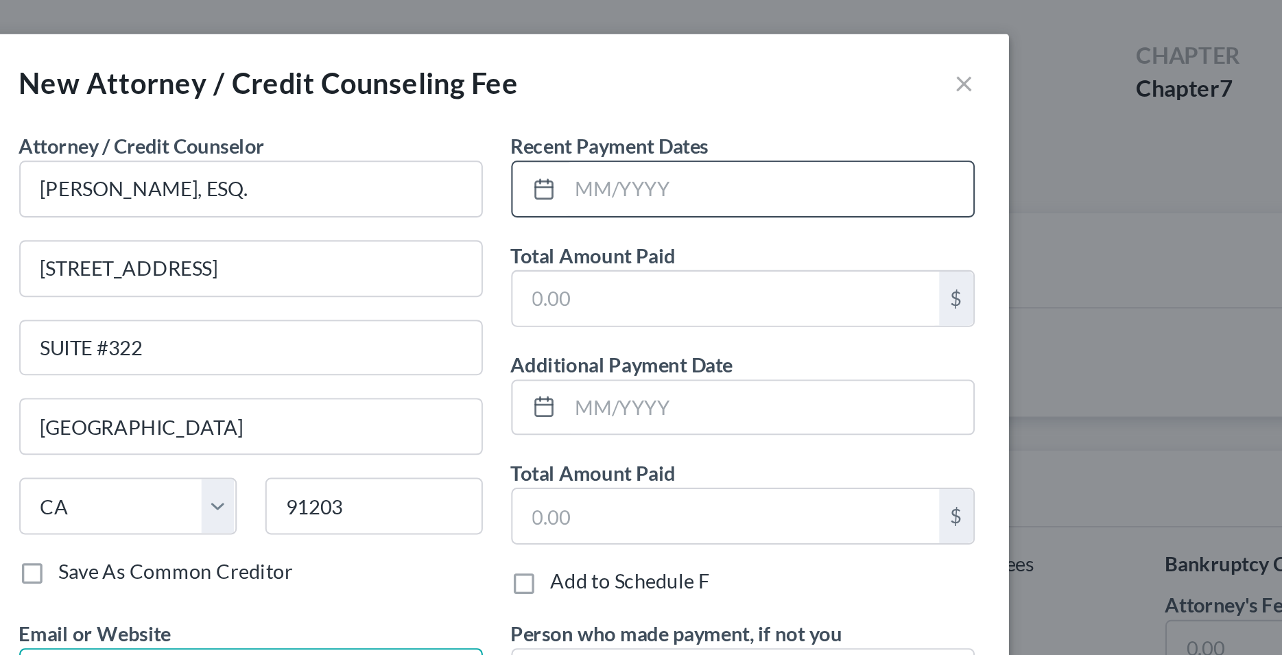
type input "Attorney Fees $1662 + Filing Fees $338"
click at [713, 91] on input "text" at bounding box center [772, 91] width 197 height 26
type input "1"
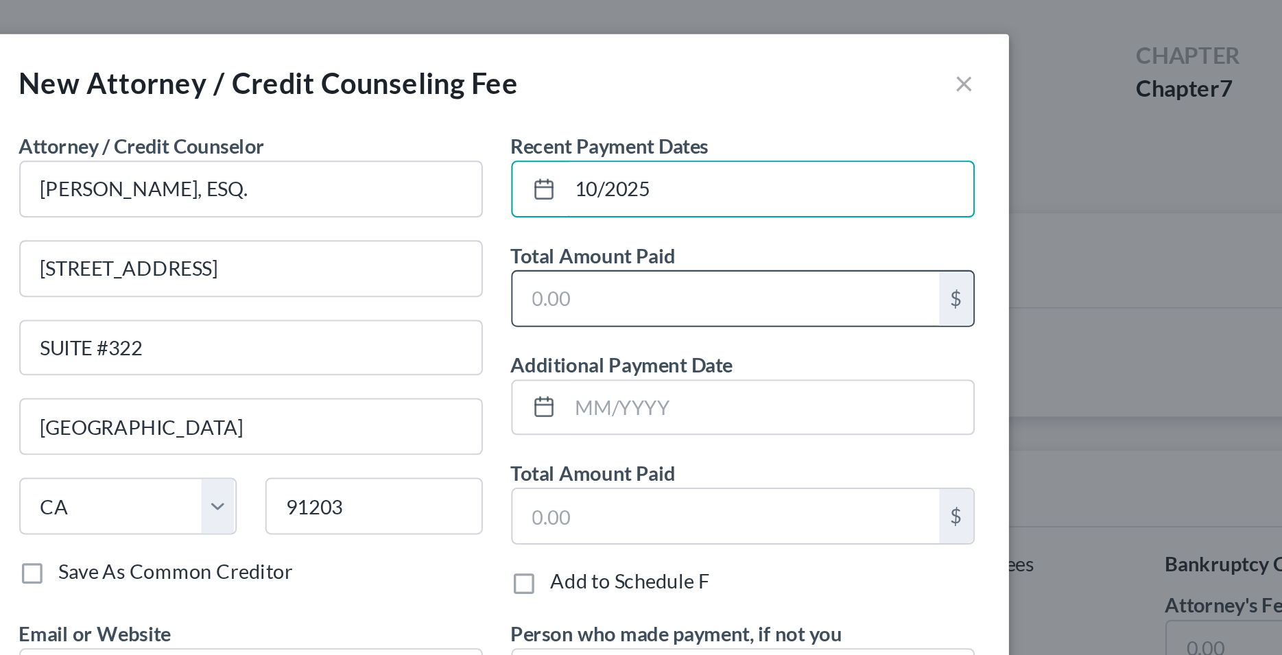
type input "10/2025"
click at [725, 146] on input "text" at bounding box center [752, 144] width 206 height 26
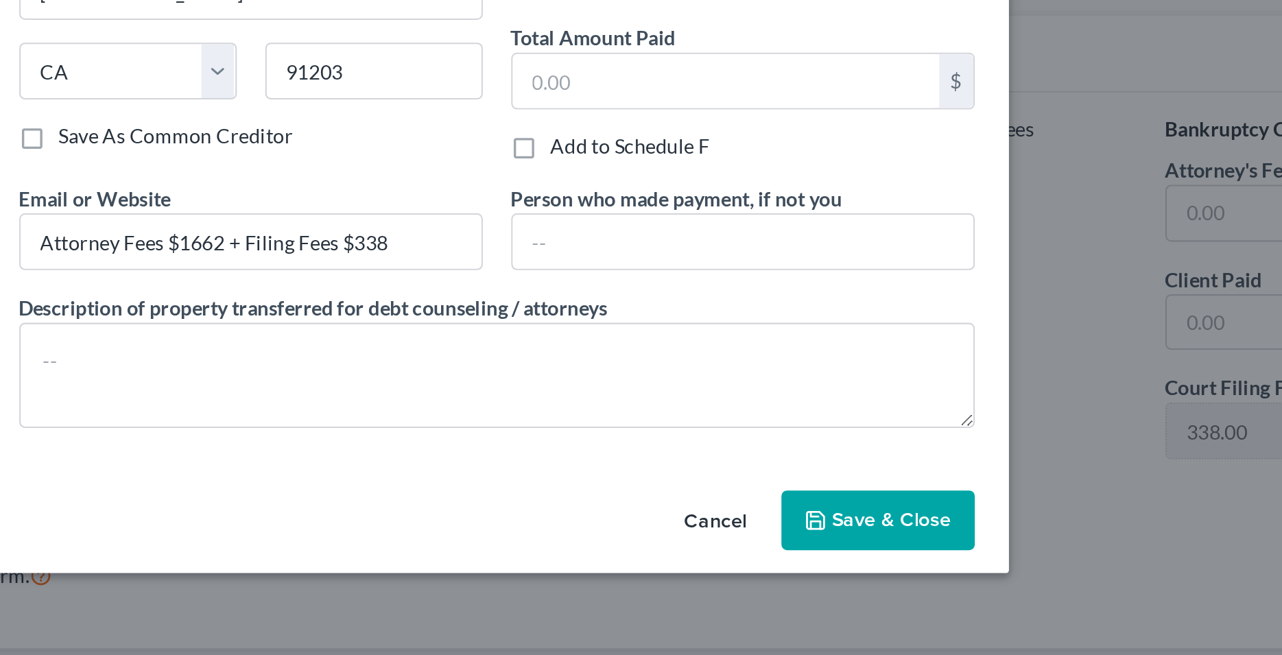
type input "2,000"
click at [826, 457] on span "Save & Close" at bounding box center [832, 461] width 58 height 12
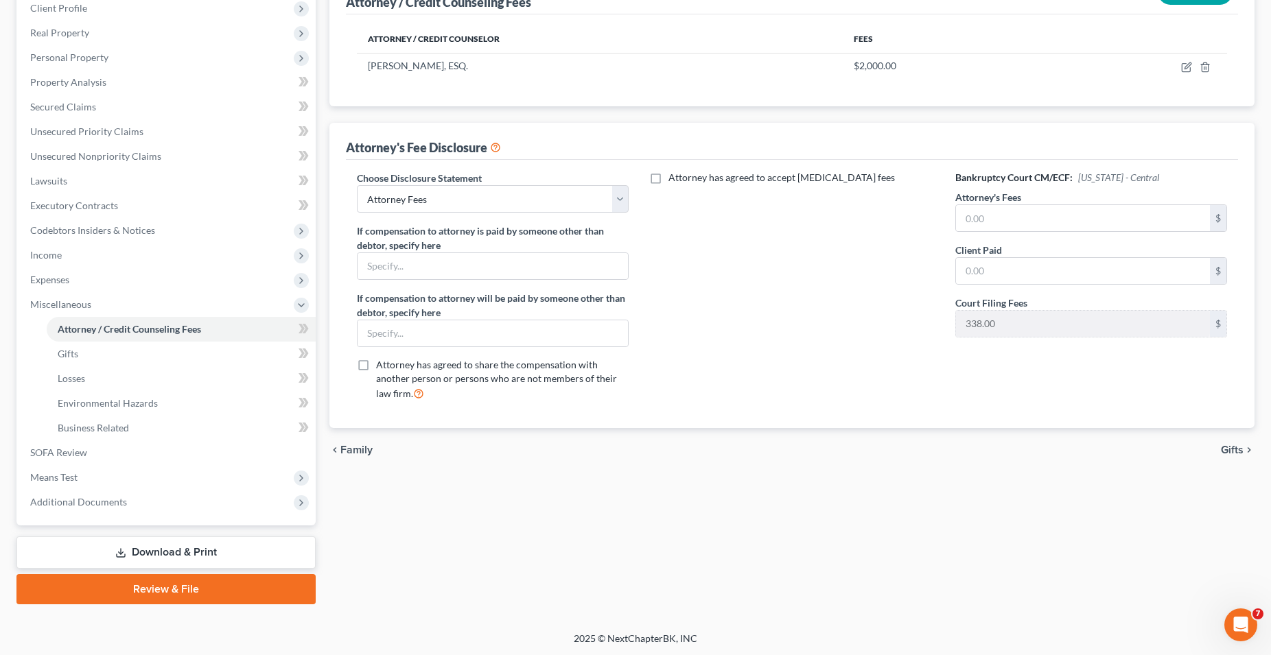
scroll to position [196, 0]
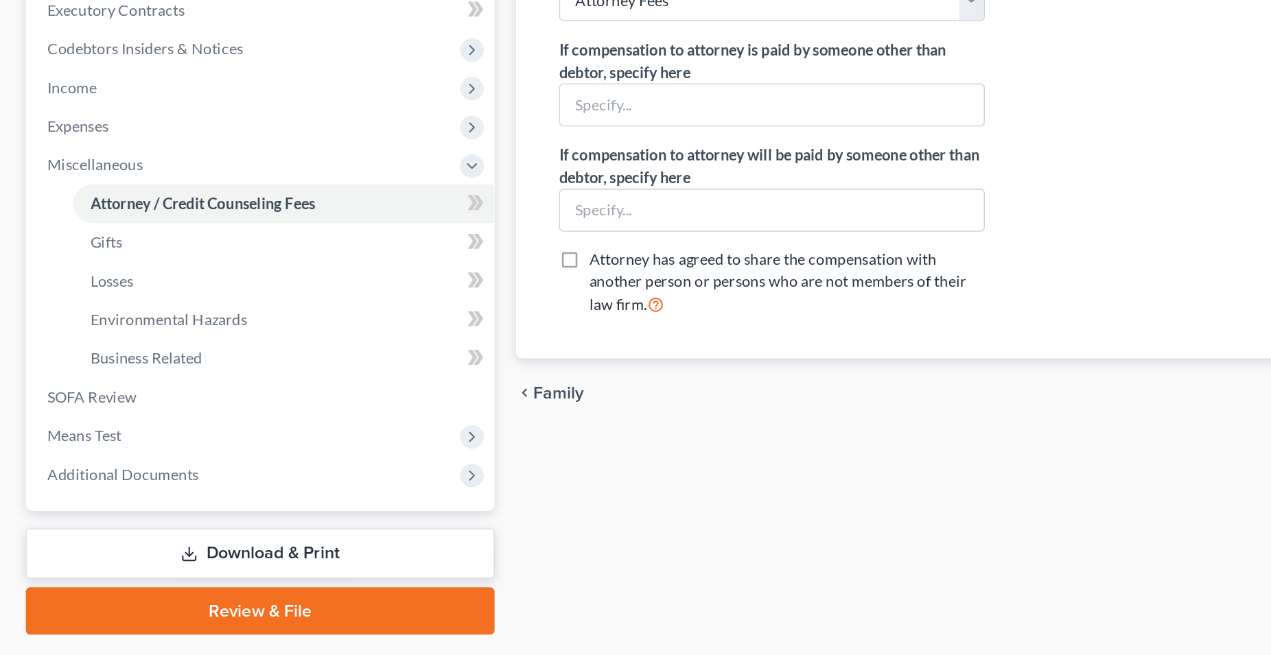
click at [198, 557] on link "Download & Print" at bounding box center [165, 553] width 299 height 32
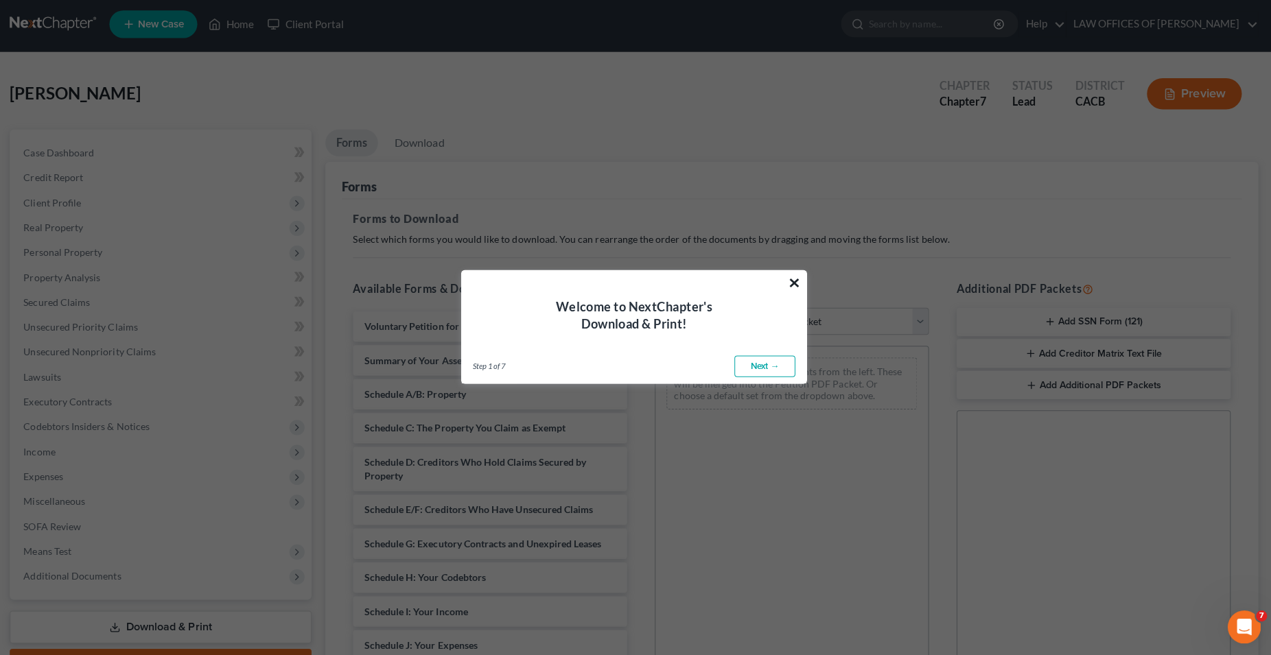
click at [794, 289] on button "×" at bounding box center [794, 283] width 13 height 22
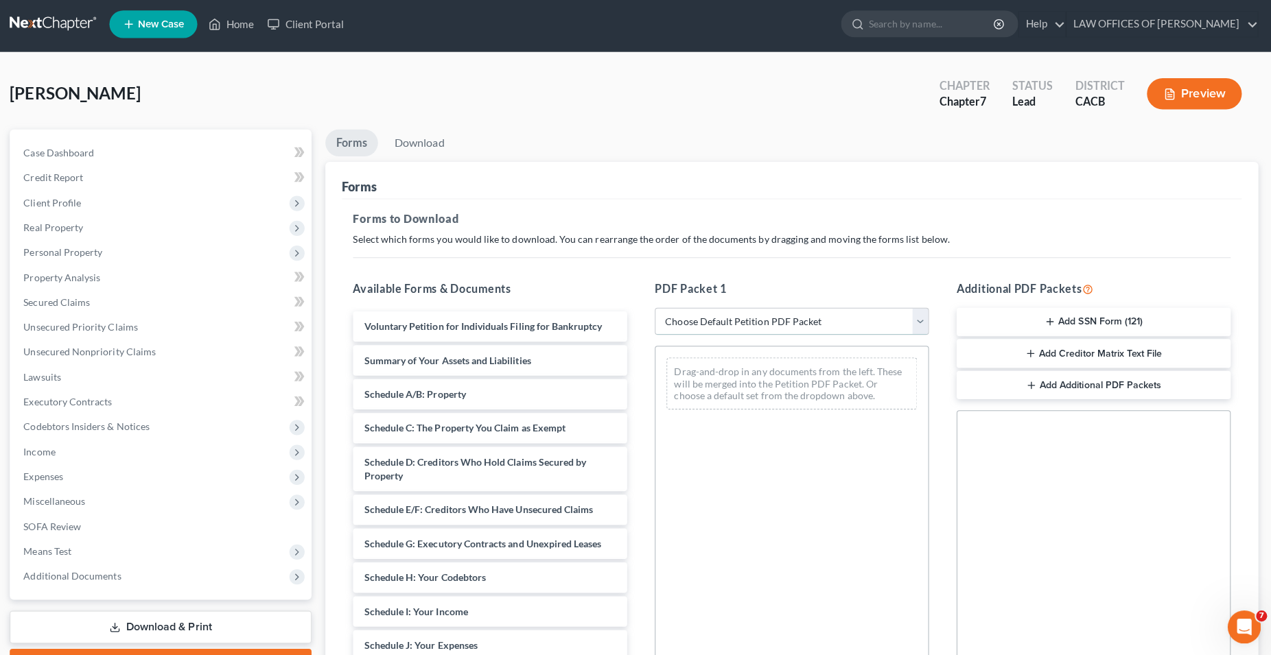
click at [656, 309] on select "Choose Default Petition PDF Packet Complete Bankruptcy Petition (all forms and …" at bounding box center [792, 322] width 272 height 27
select select "0"
click option "Complete Bankruptcy Petition (all forms and schedules)" at bounding box center [0, 0] width 0 height 0
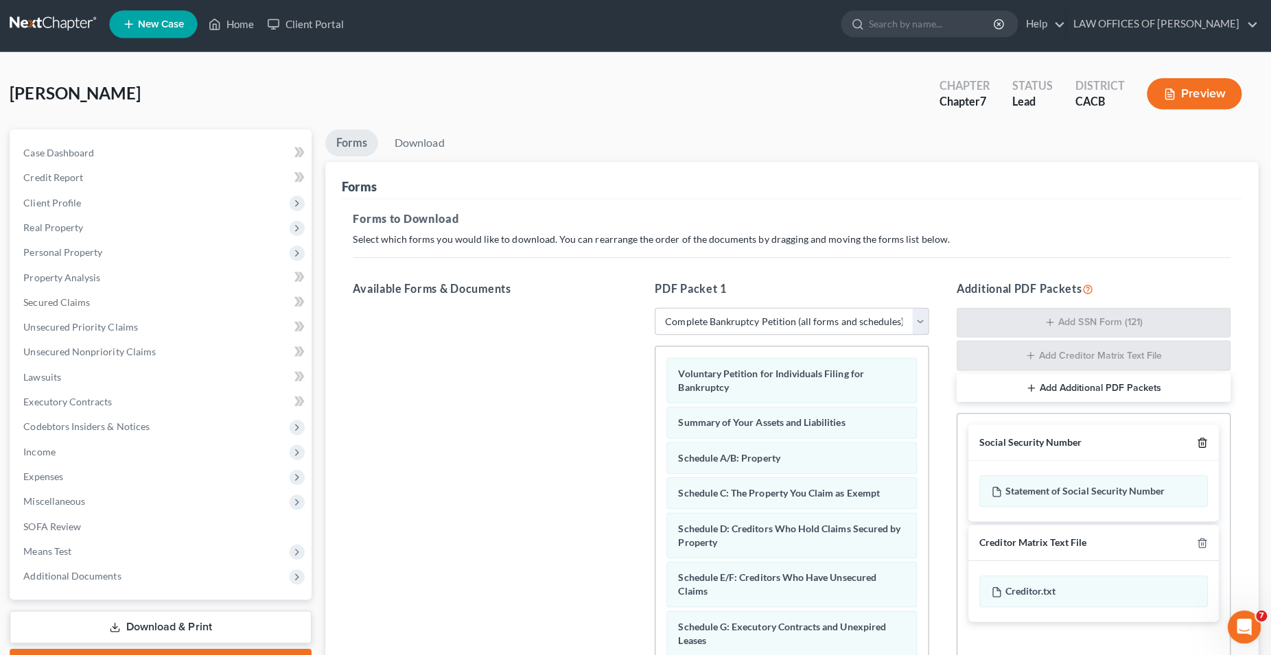
click at [1203, 439] on icon "button" at bounding box center [1198, 442] width 11 height 11
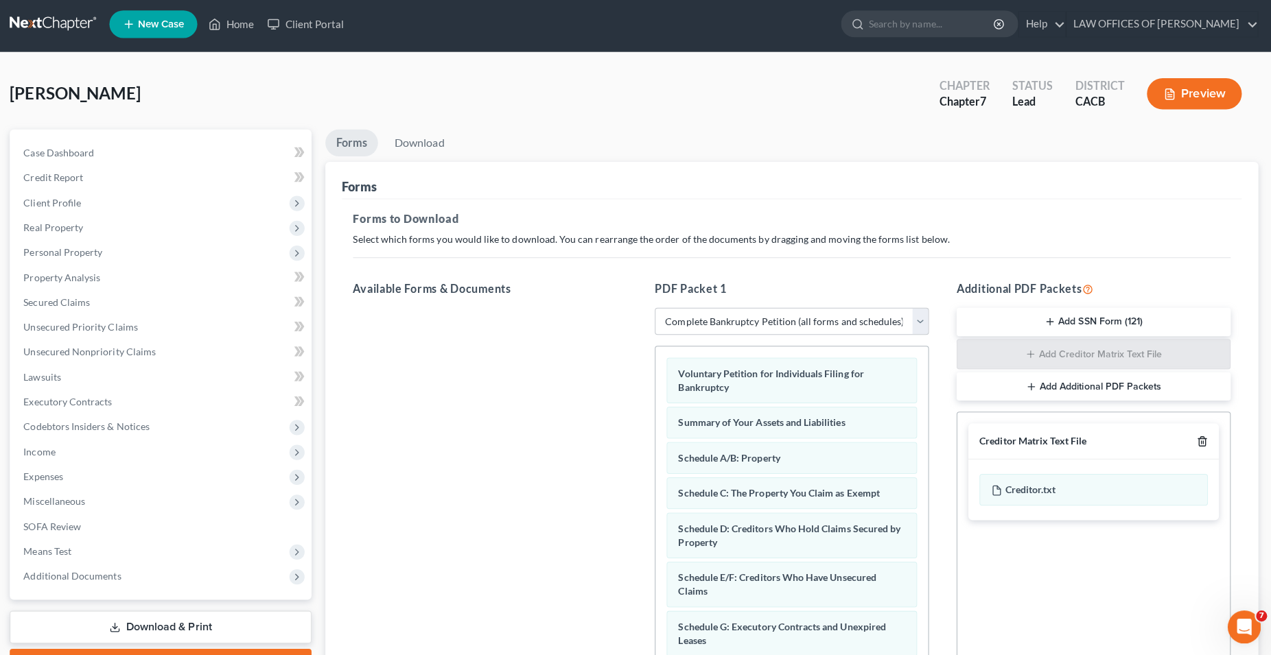
click at [1203, 439] on icon "button" at bounding box center [1198, 441] width 11 height 11
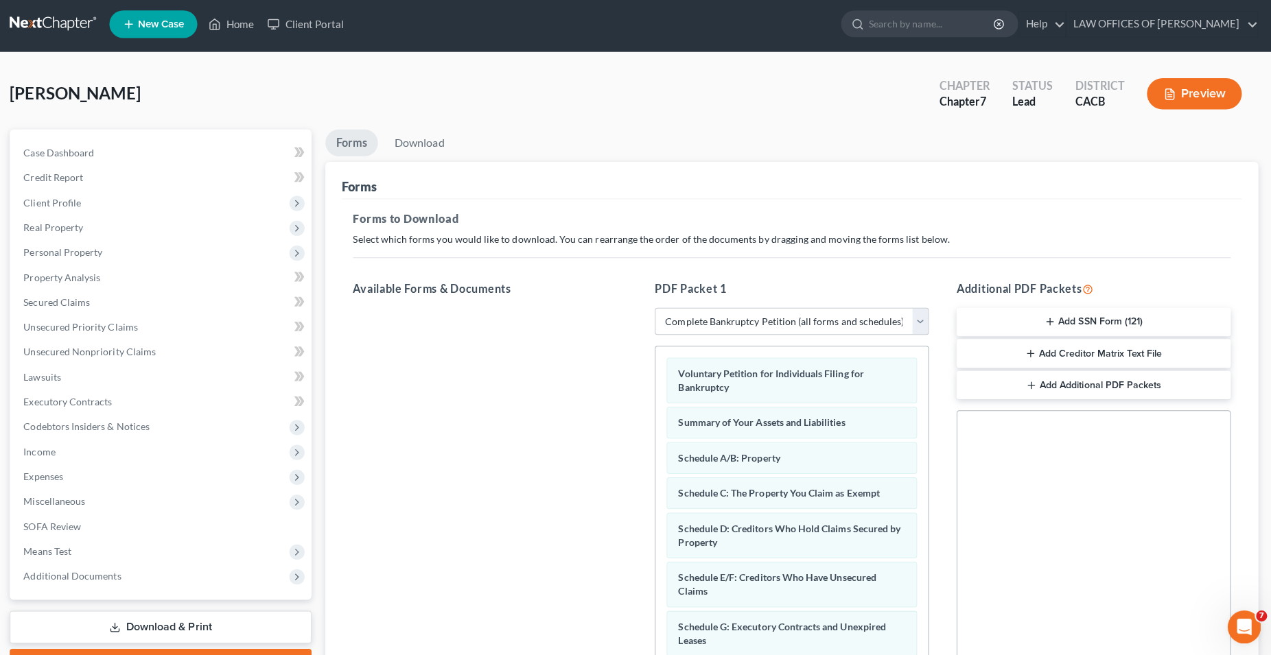
scroll to position [191, 0]
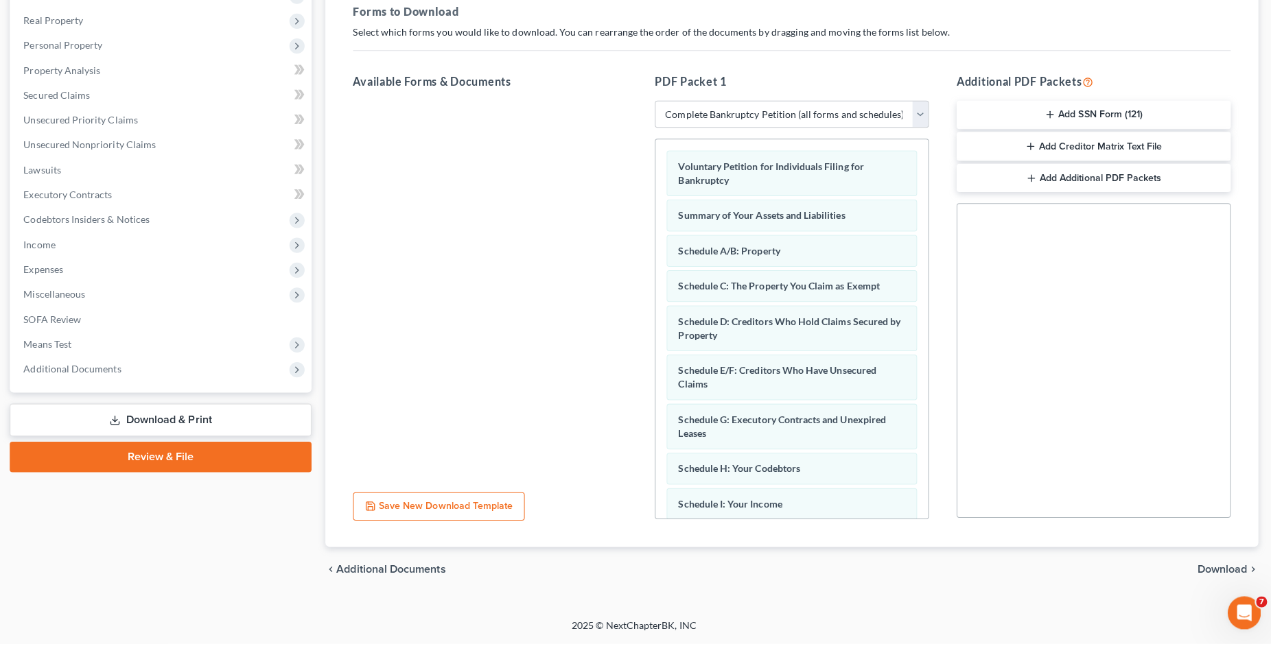
click at [1216, 577] on span "Download" at bounding box center [1218, 581] width 49 height 11
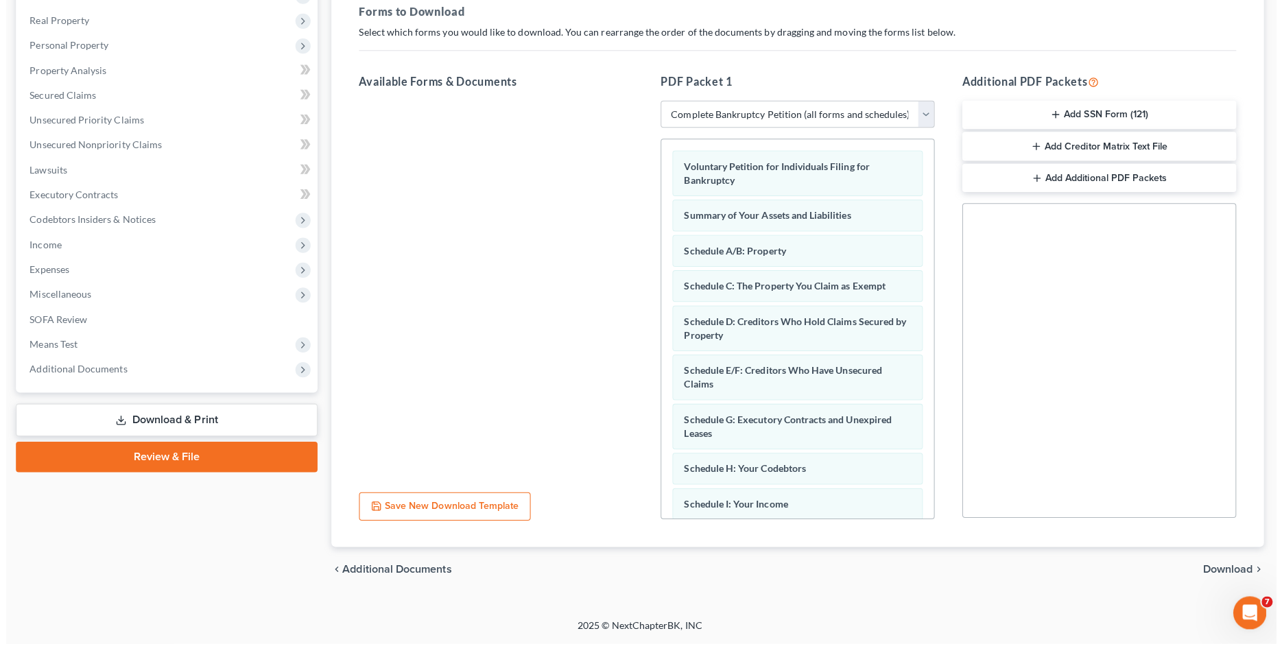
scroll to position [72, 0]
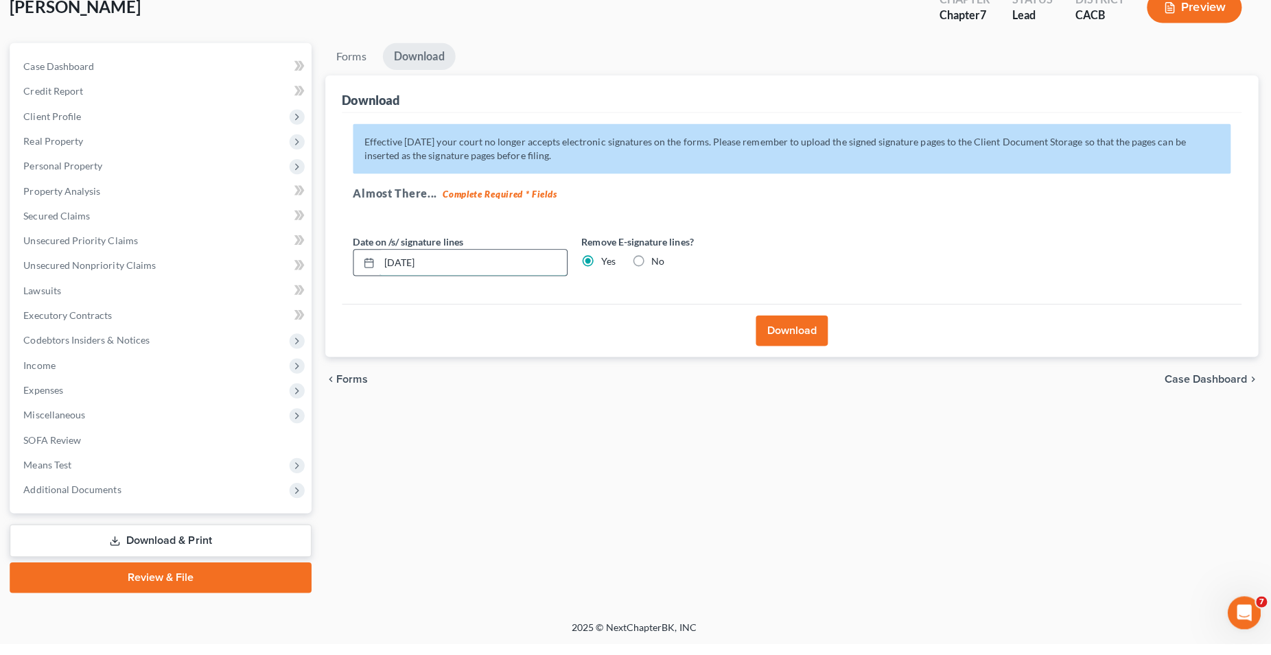
click at [508, 274] on input "10/11/2025" at bounding box center [476, 278] width 186 height 26
drag, startPoint x: 507, startPoint y: 274, endPoint x: 361, endPoint y: 285, distance: 146.5
click at [383, 285] on input "10/11/2025" at bounding box center [476, 278] width 186 height 26
click at [773, 348] on button "Download" at bounding box center [791, 345] width 71 height 30
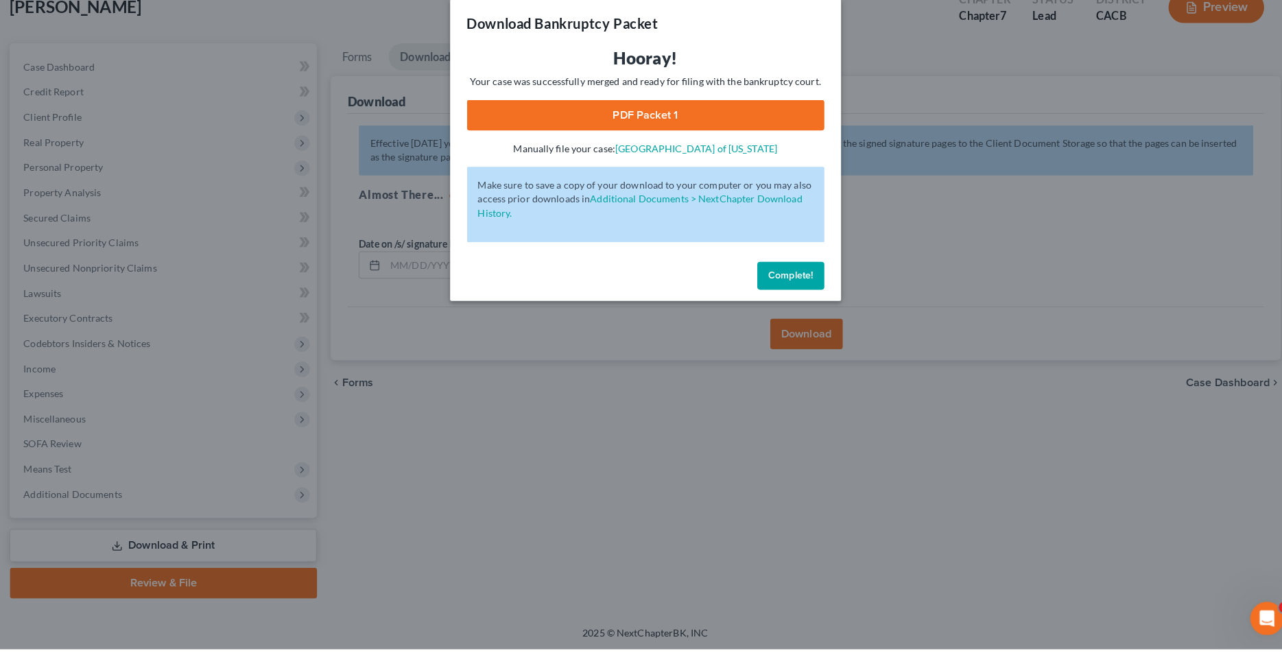
click at [612, 137] on link "PDF Packet 1" at bounding box center [641, 130] width 351 height 30
